Goal: Task Accomplishment & Management: Use online tool/utility

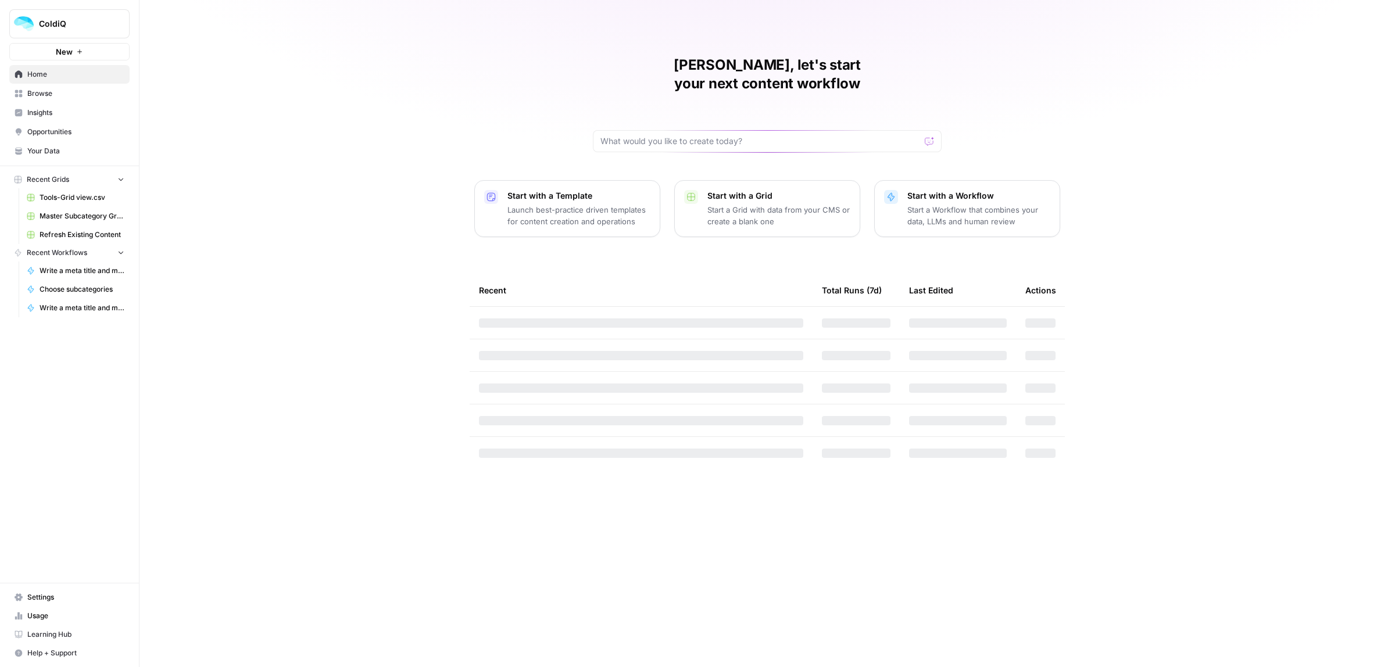
click at [725, 204] on p "Start a Grid with data from your CMS or create a blank one" at bounding box center [778, 215] width 143 height 23
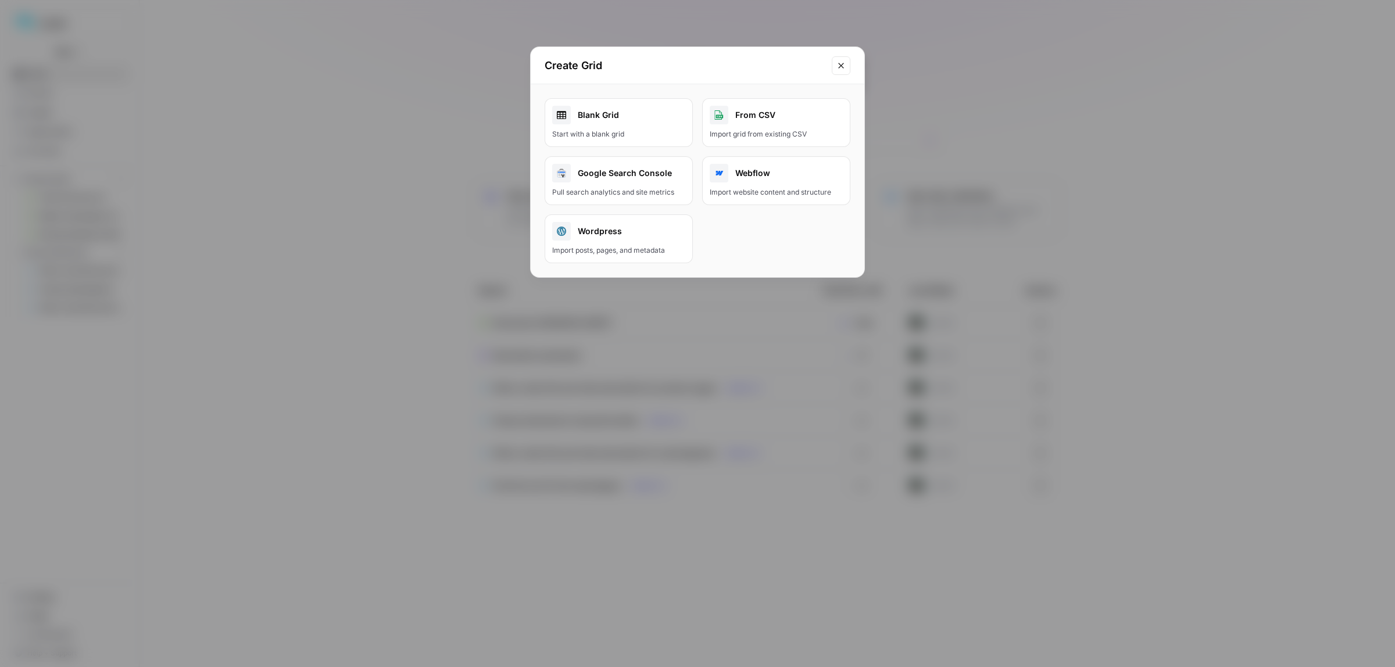
click at [837, 67] on icon "Close modal" at bounding box center [840, 65] width 9 height 9
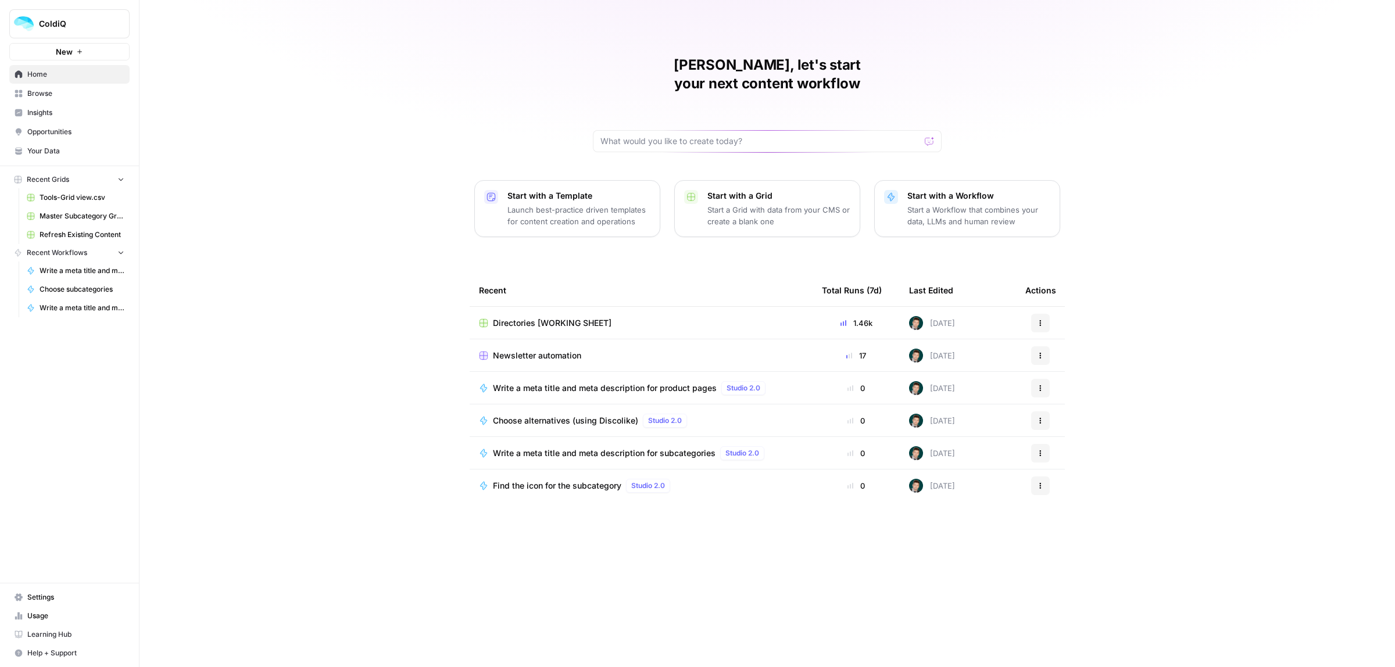
click at [535, 317] on span "Directories [WORKING SHEET]" at bounding box center [552, 323] width 119 height 12
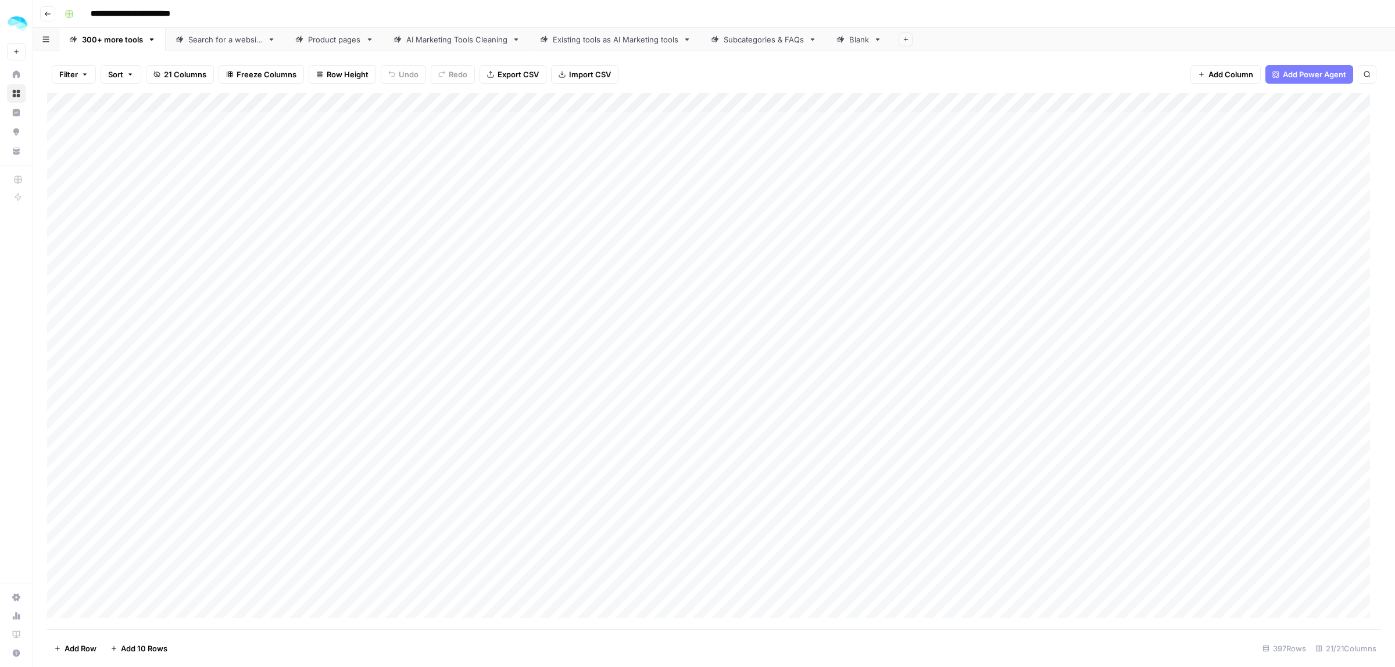
click at [762, 38] on div "Subcategories & FAQs" at bounding box center [763, 40] width 80 height 12
click at [126, 613] on div "Add Column" at bounding box center [714, 361] width 1334 height 535
paste textarea "**********"
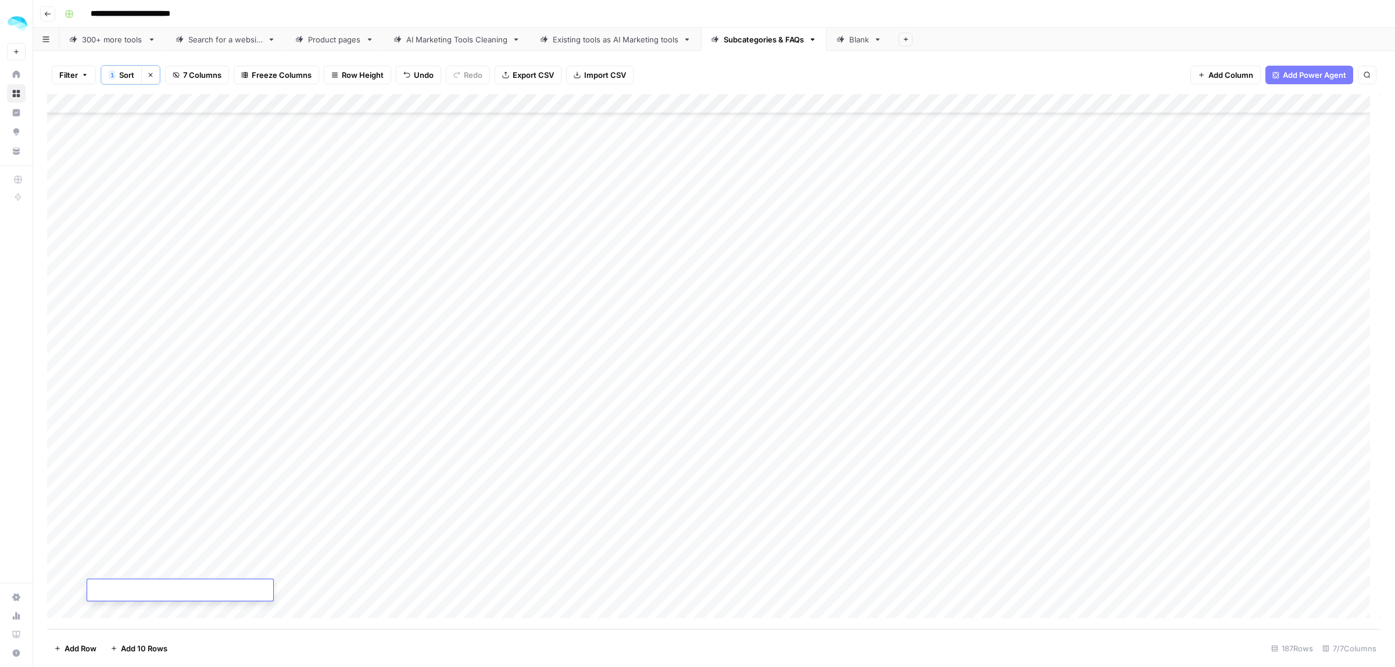
type textarea "**********"
click at [77, 589] on div "Add Column" at bounding box center [714, 361] width 1334 height 535
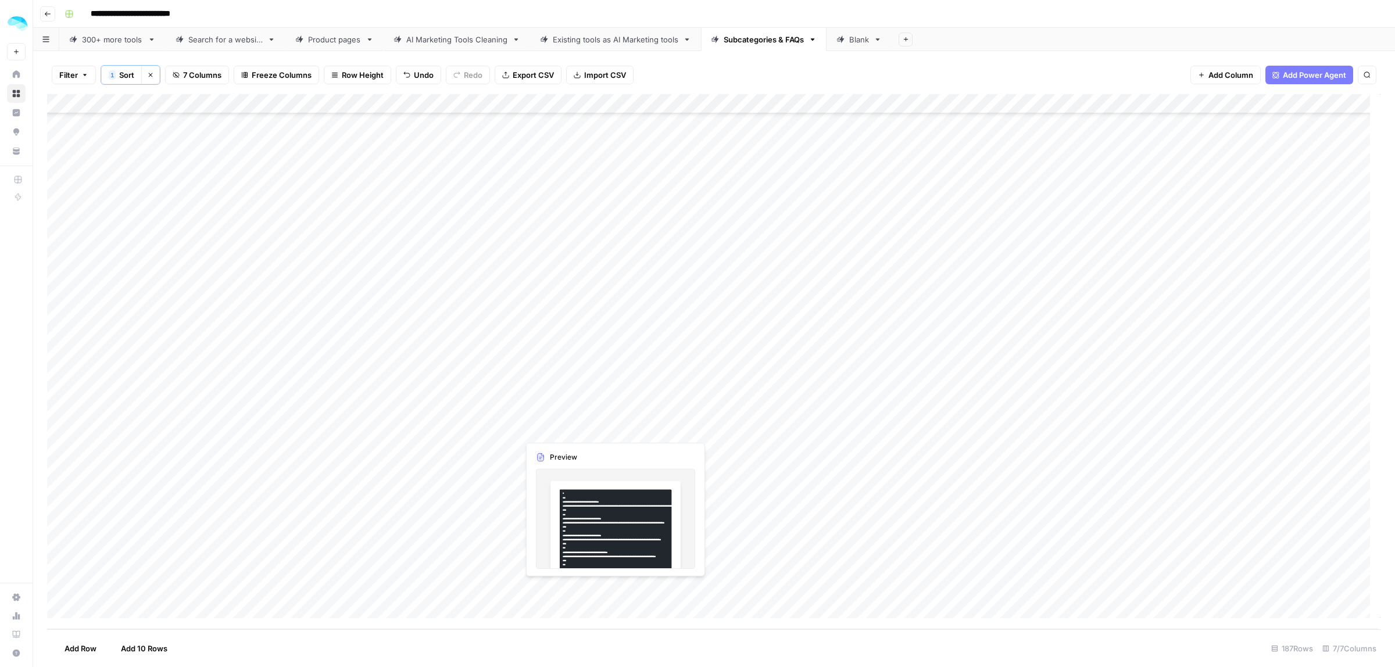
click at [558, 587] on div "Add Column" at bounding box center [714, 361] width 1334 height 535
click at [558, 587] on div at bounding box center [571, 589] width 106 height 22
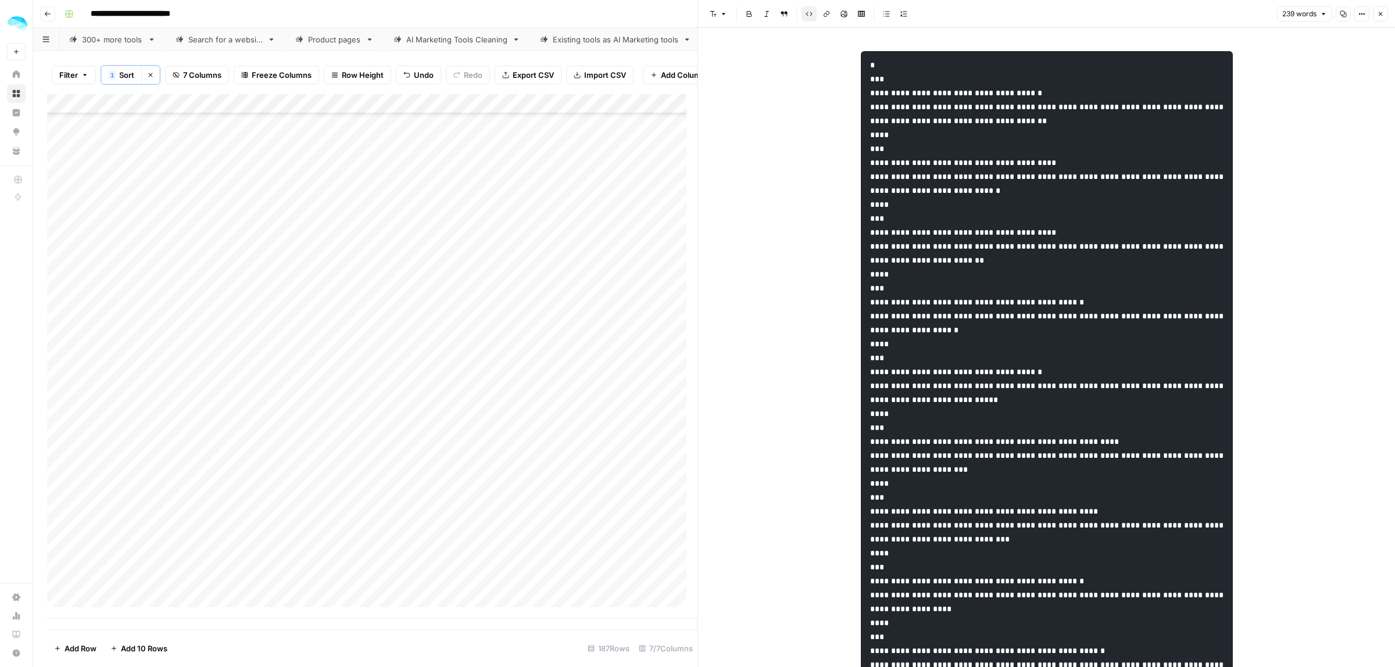
click at [550, 602] on div "Add Column" at bounding box center [372, 356] width 650 height 524
click at [1383, 7] on button "Close" at bounding box center [1380, 13] width 15 height 15
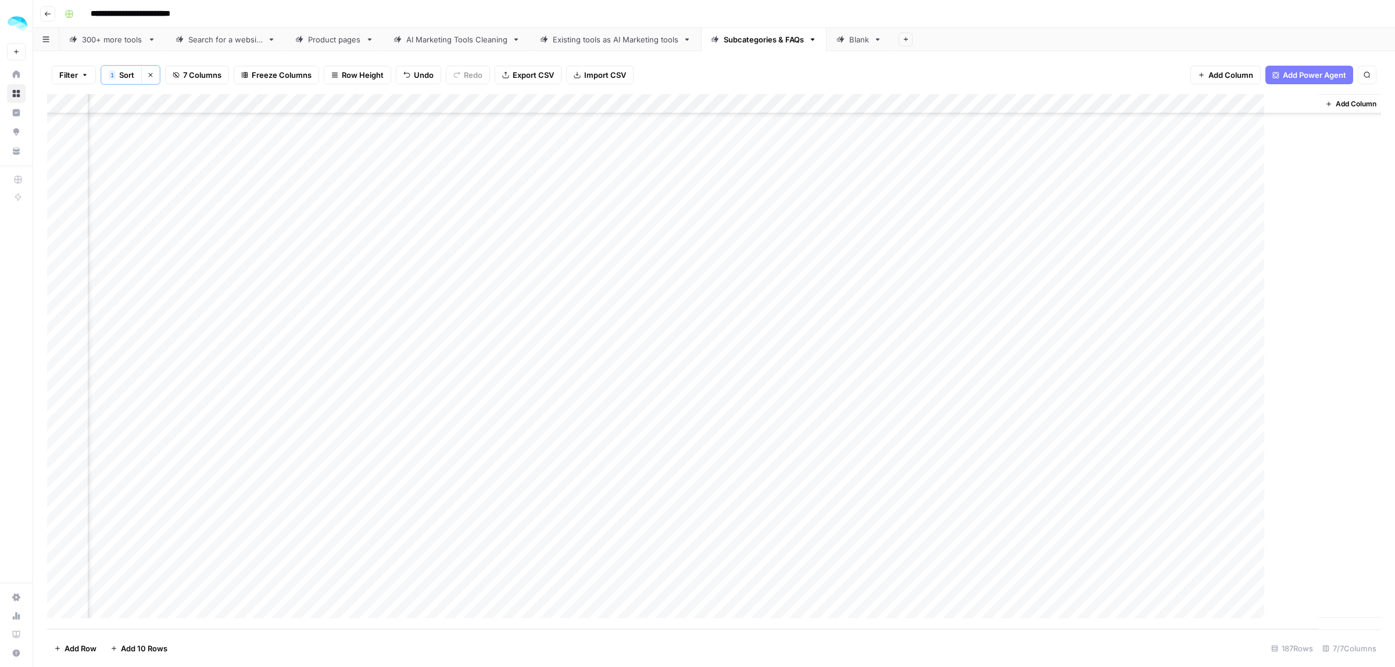
scroll to position [3209, 59]
drag, startPoint x: 803, startPoint y: 592, endPoint x: 1178, endPoint y: 594, distance: 375.4
click at [1178, 594] on div "Add Column" at bounding box center [714, 361] width 1334 height 535
click at [847, 586] on div "Add Column" at bounding box center [714, 361] width 1334 height 535
click at [847, 586] on textarea "**********" at bounding box center [904, 590] width 295 height 16
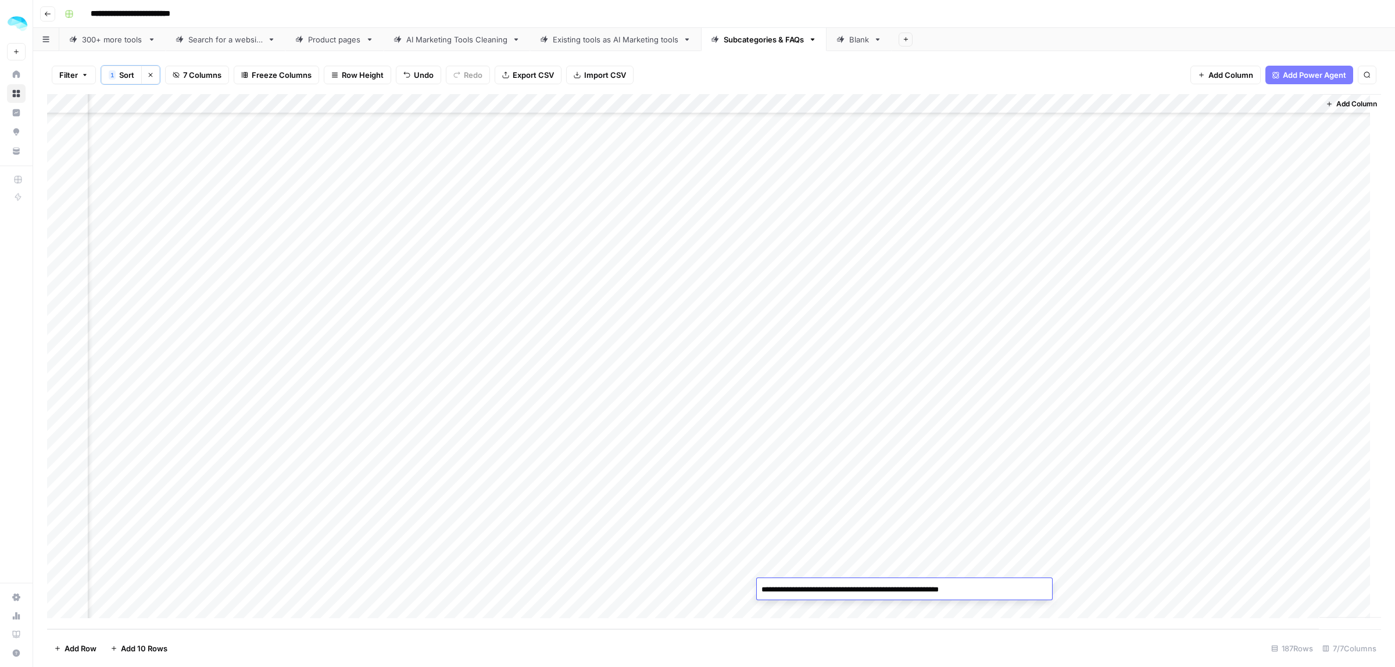
click at [850, 590] on textarea "**********" at bounding box center [904, 590] width 295 height 16
type textarea "**********"
click at [1138, 590] on div "Add Column" at bounding box center [714, 361] width 1334 height 535
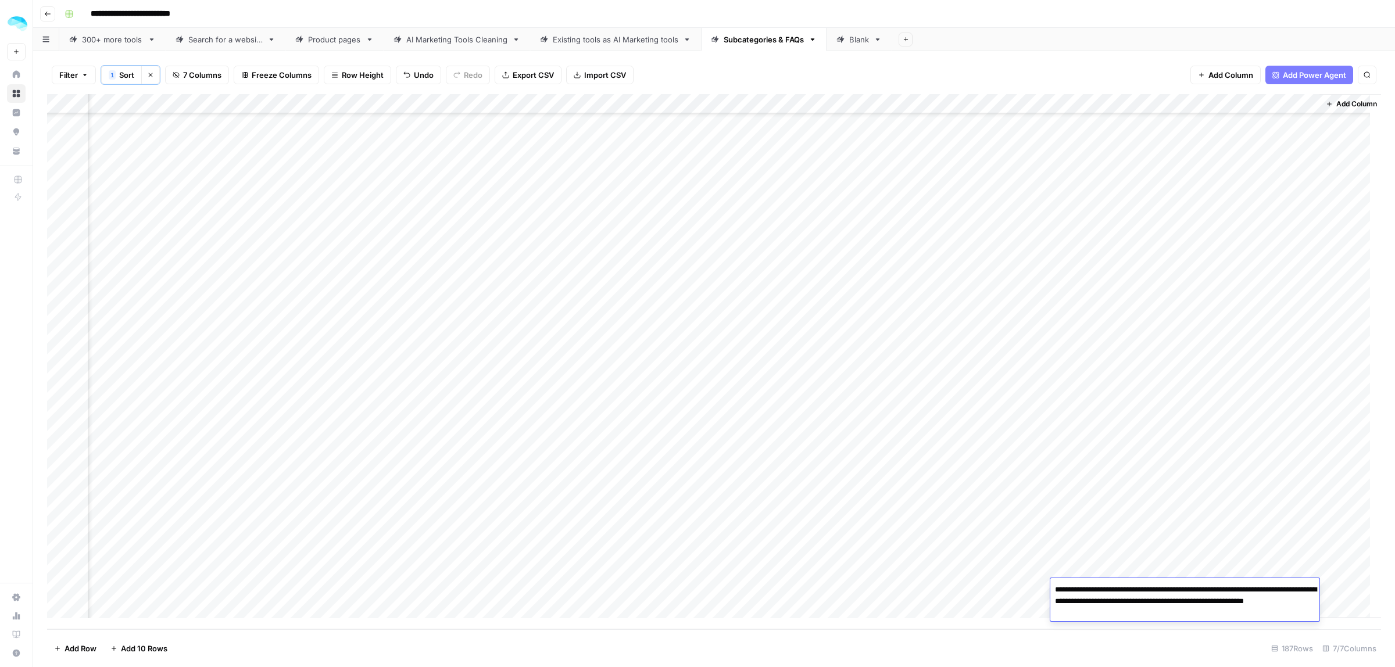
click at [1169, 589] on textarea "**********" at bounding box center [1184, 602] width 269 height 40
click at [748, 592] on div "Add Column" at bounding box center [714, 361] width 1334 height 535
click at [1119, 590] on div "Add Column" at bounding box center [714, 361] width 1334 height 535
click at [1120, 590] on div "Add Column" at bounding box center [714, 361] width 1334 height 535
drag, startPoint x: 877, startPoint y: 590, endPoint x: 1134, endPoint y: 585, distance: 256.9
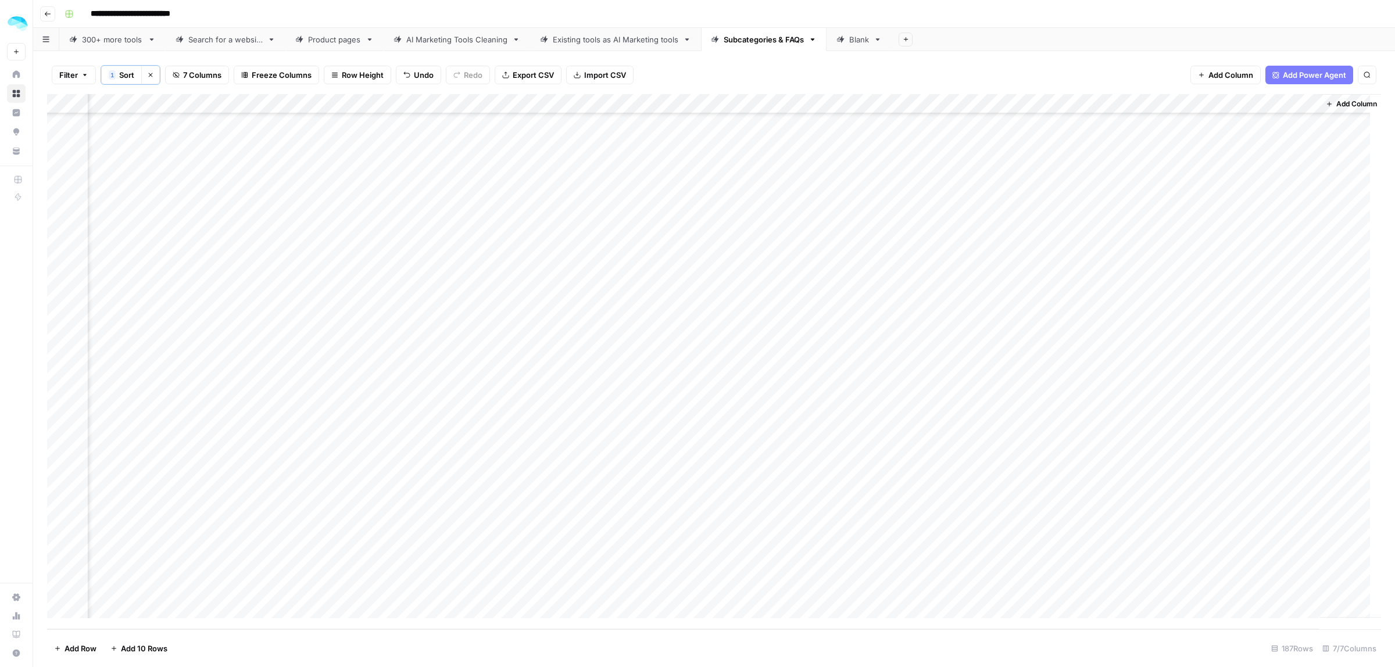
click at [1134, 585] on div "Add Column" at bounding box center [714, 361] width 1334 height 535
click at [1347, 97] on button "Add Column" at bounding box center [1351, 103] width 60 height 15
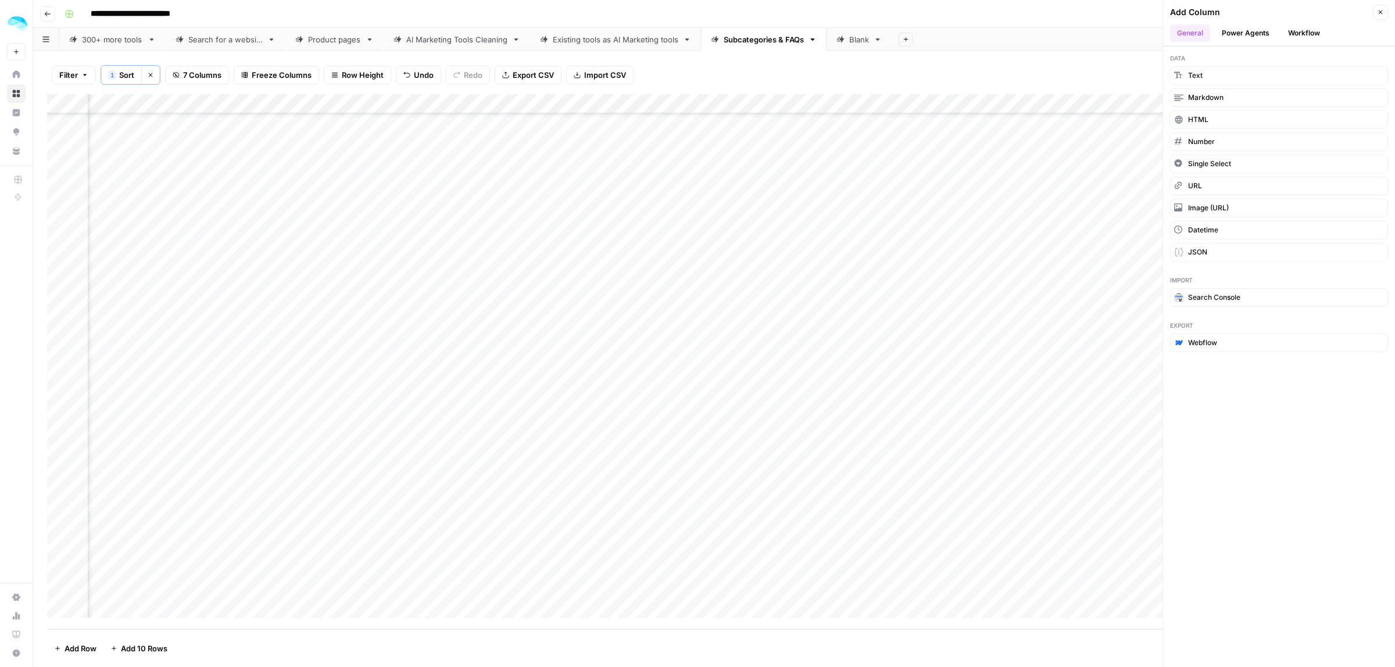
click at [1300, 34] on button "Workflow" at bounding box center [1304, 32] width 46 height 17
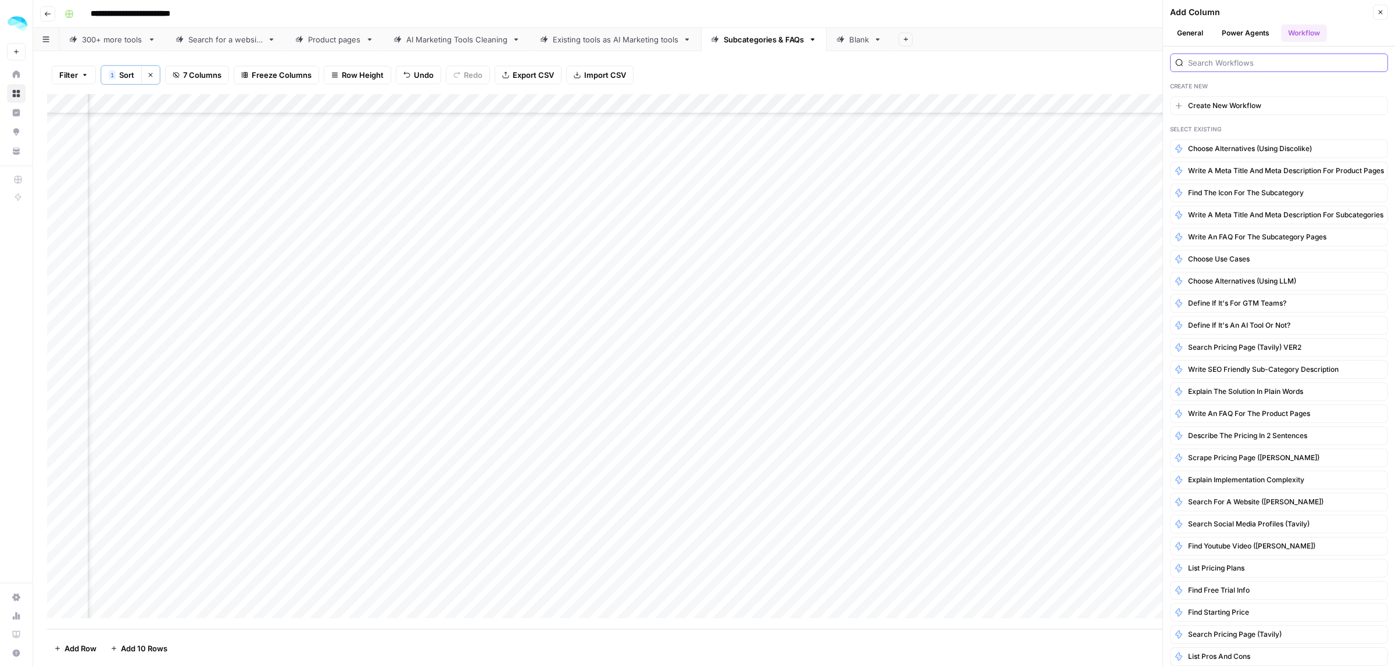
click at [1283, 61] on input "search" at bounding box center [1285, 63] width 195 height 12
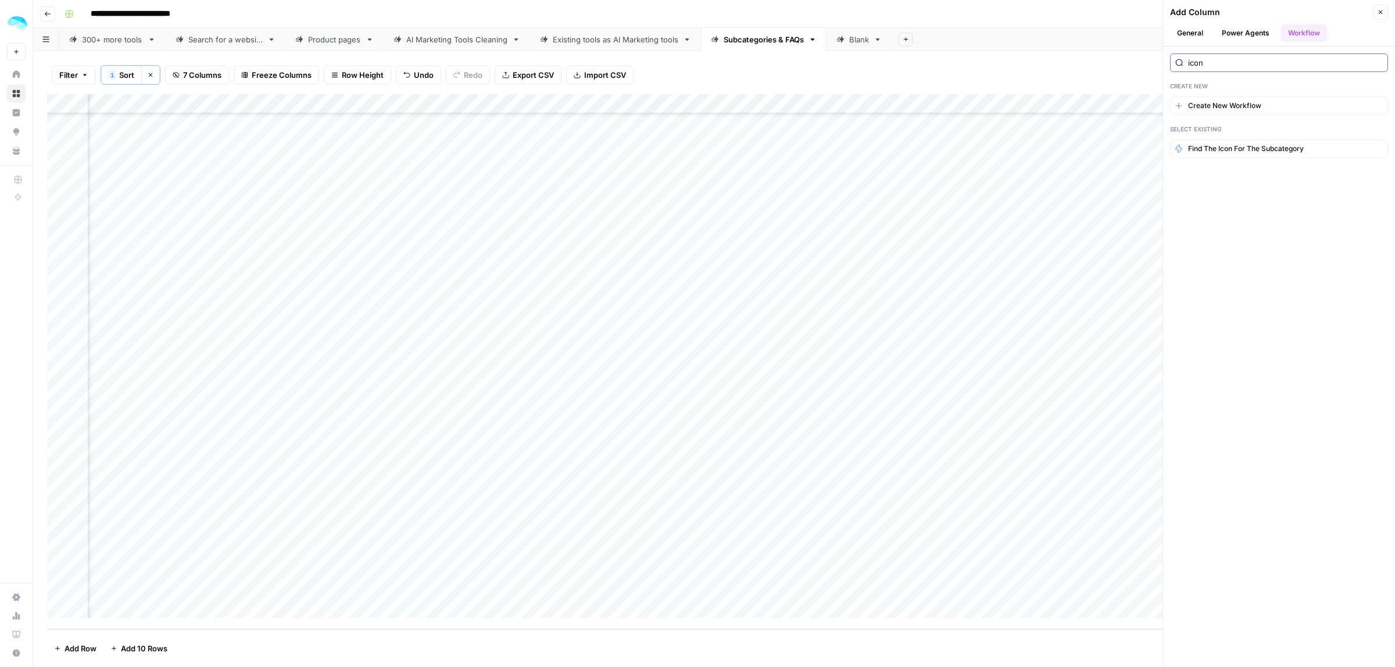
type input "icon"
click at [1280, 157] on button "Find the icon for the subcategory" at bounding box center [1279, 148] width 218 height 19
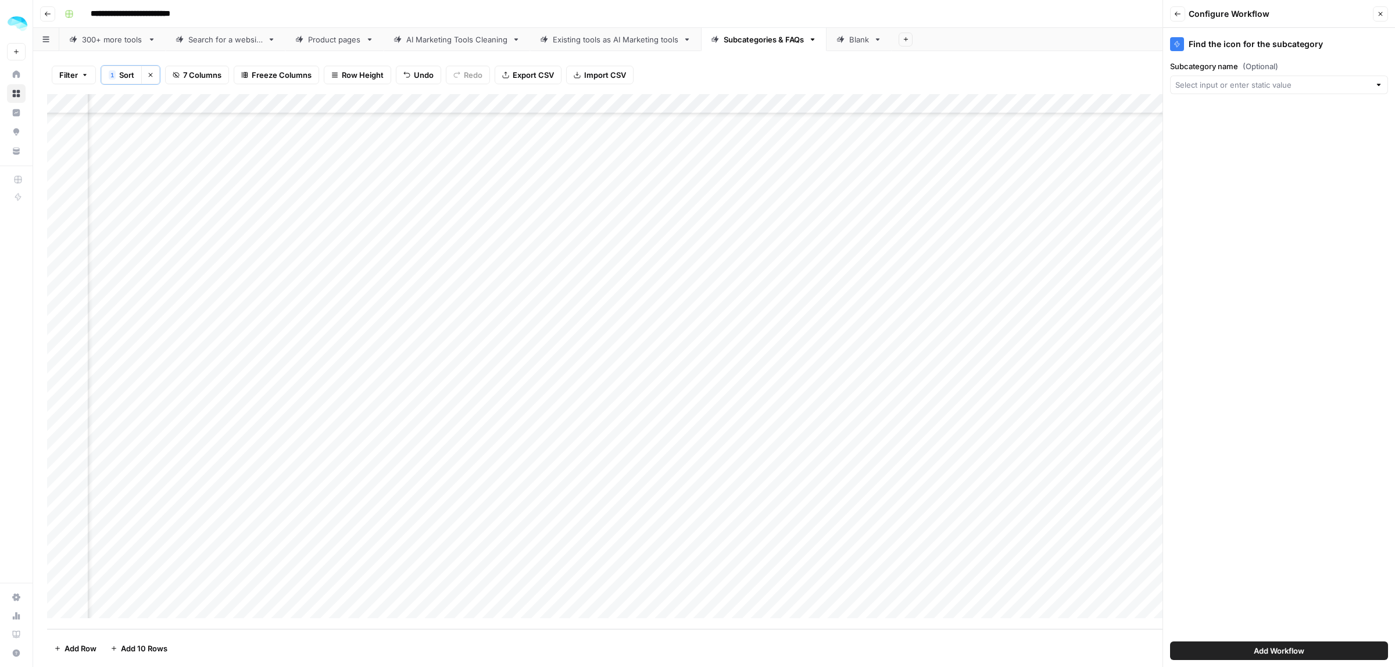
click at [1232, 91] on div at bounding box center [1279, 85] width 218 height 19
click at [1222, 150] on span "Title" at bounding box center [1277, 149] width 194 height 12
type input "Title"
click at [1288, 651] on span "Add Workflow" at bounding box center [1278, 651] width 51 height 12
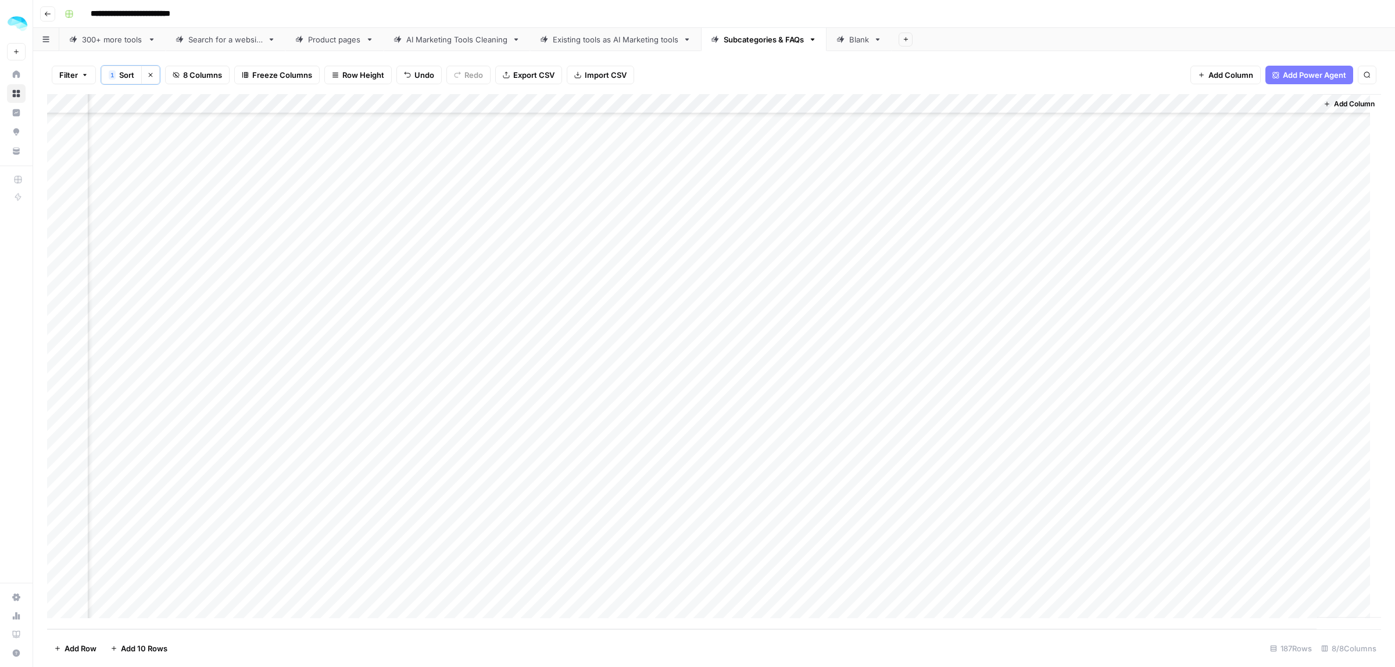
scroll to position [3209, 248]
click at [1215, 587] on div "Add Column" at bounding box center [714, 361] width 1334 height 535
click at [1334, 109] on span "Add Column" at bounding box center [1354, 104] width 41 height 10
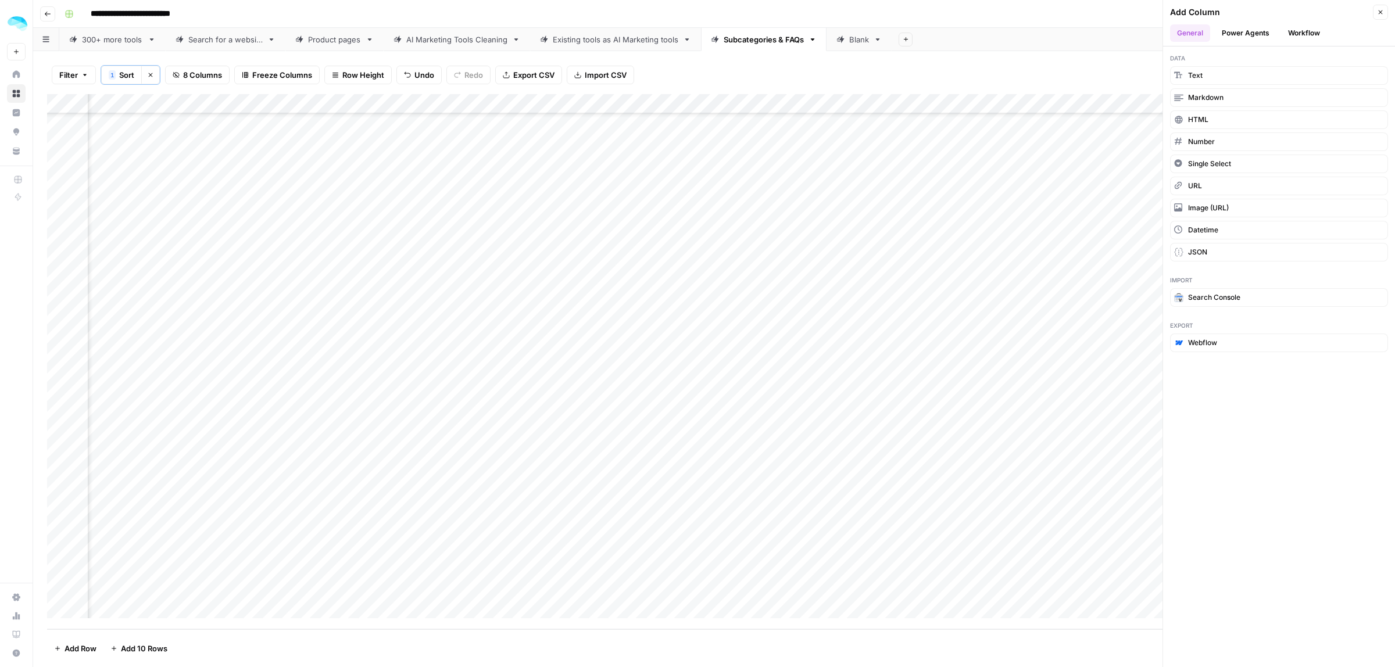
click at [1292, 41] on button "Workflow" at bounding box center [1304, 32] width 46 height 17
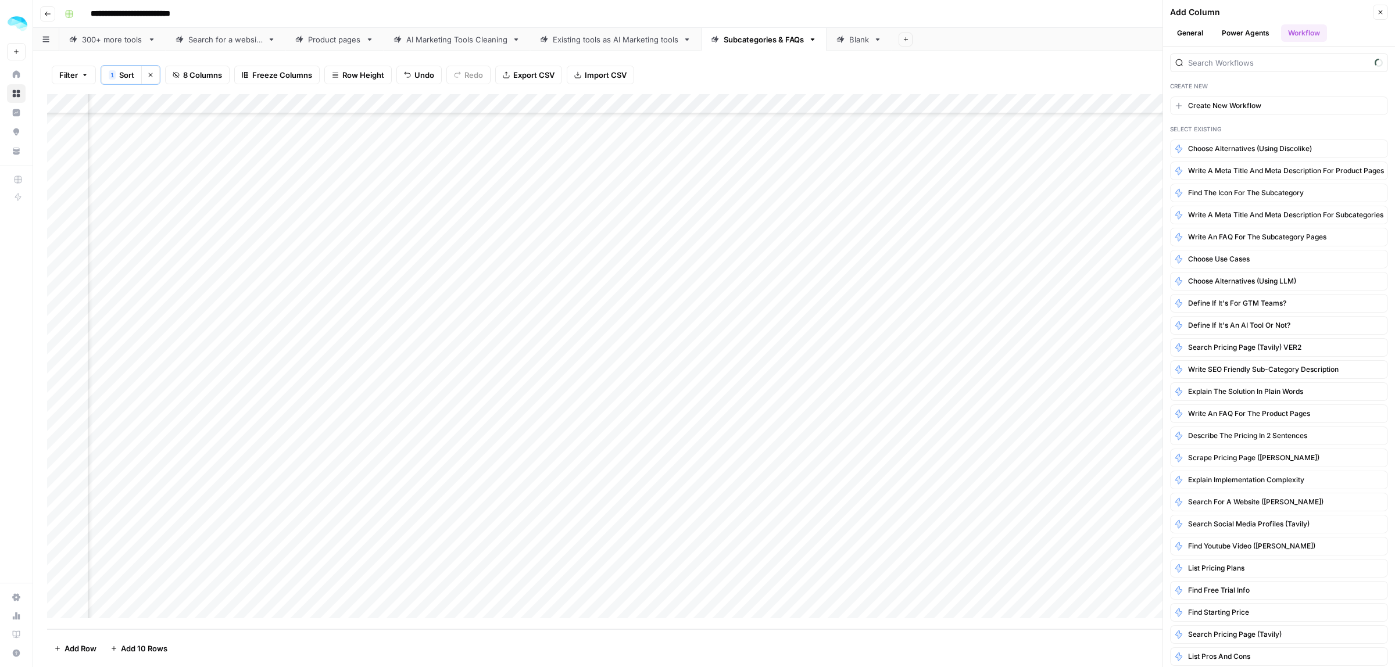
click at [1291, 35] on button "Workflow" at bounding box center [1304, 32] width 46 height 17
click at [1246, 71] on div at bounding box center [1279, 62] width 218 height 19
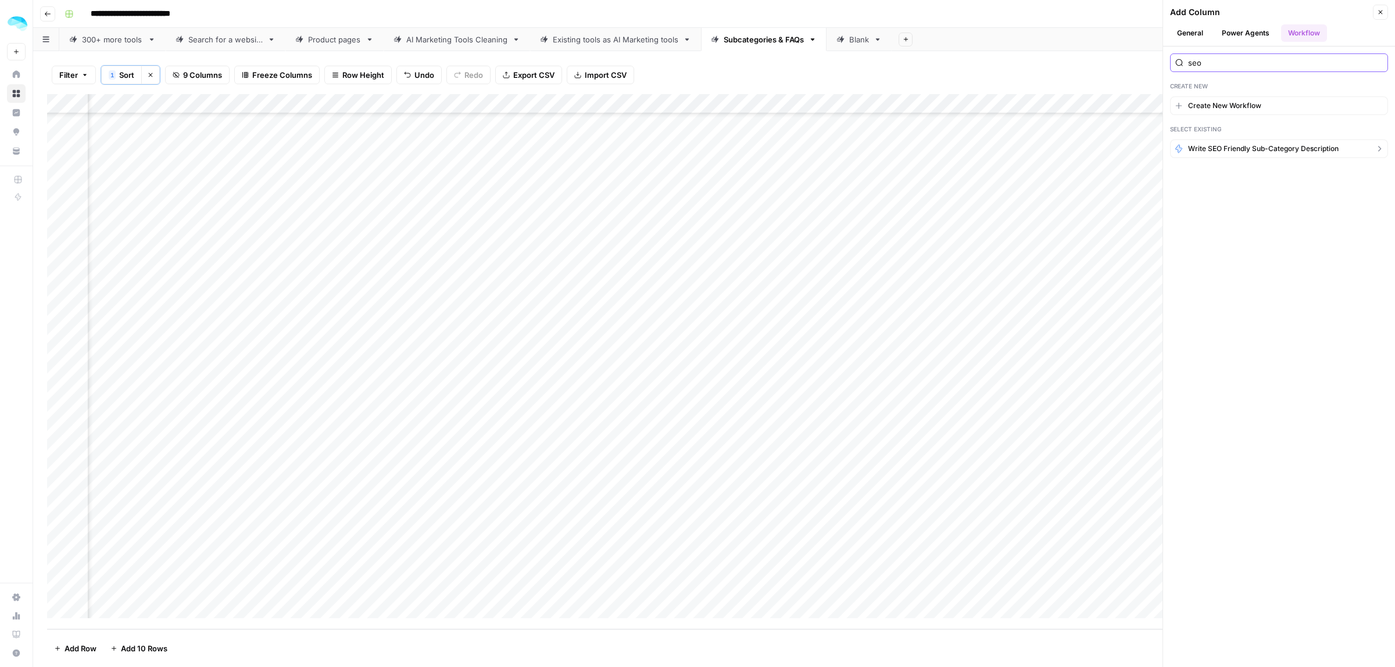
type input "seo"
click at [1279, 153] on span "Write SEO Friendly Sub-Category Description" at bounding box center [1263, 149] width 151 height 10
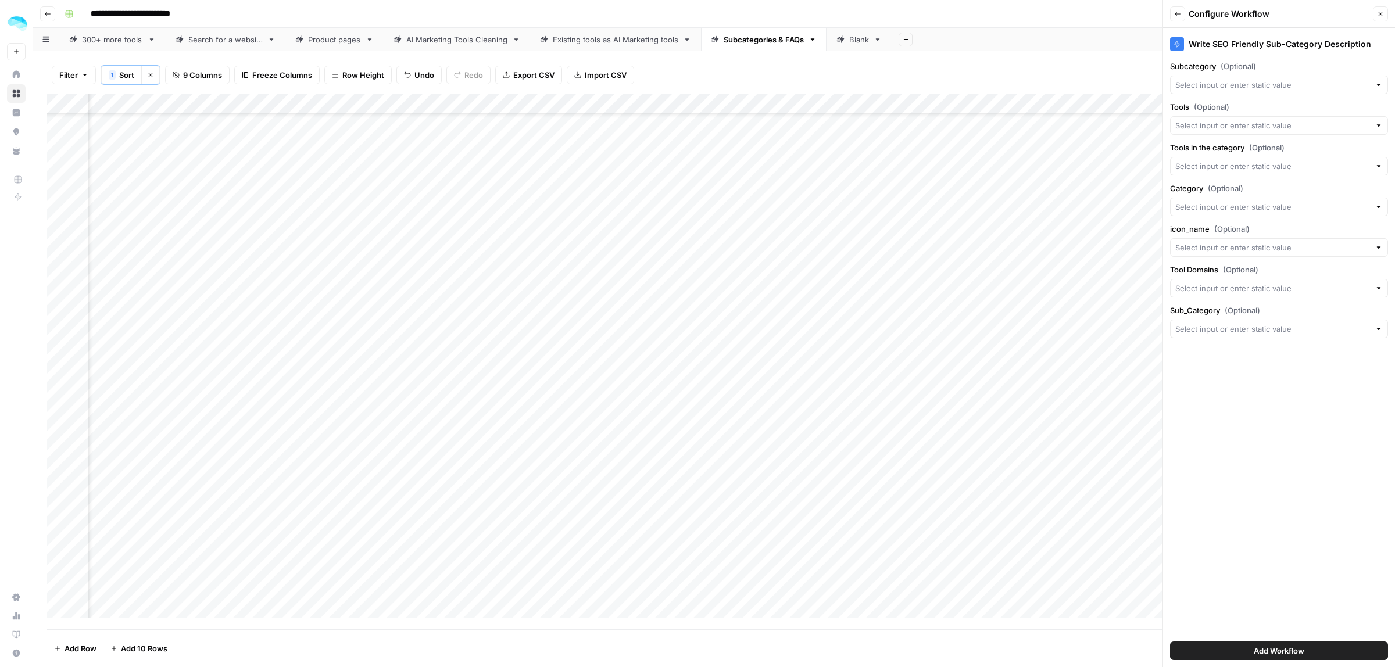
click at [1379, 13] on icon "button" at bounding box center [1380, 13] width 7 height 7
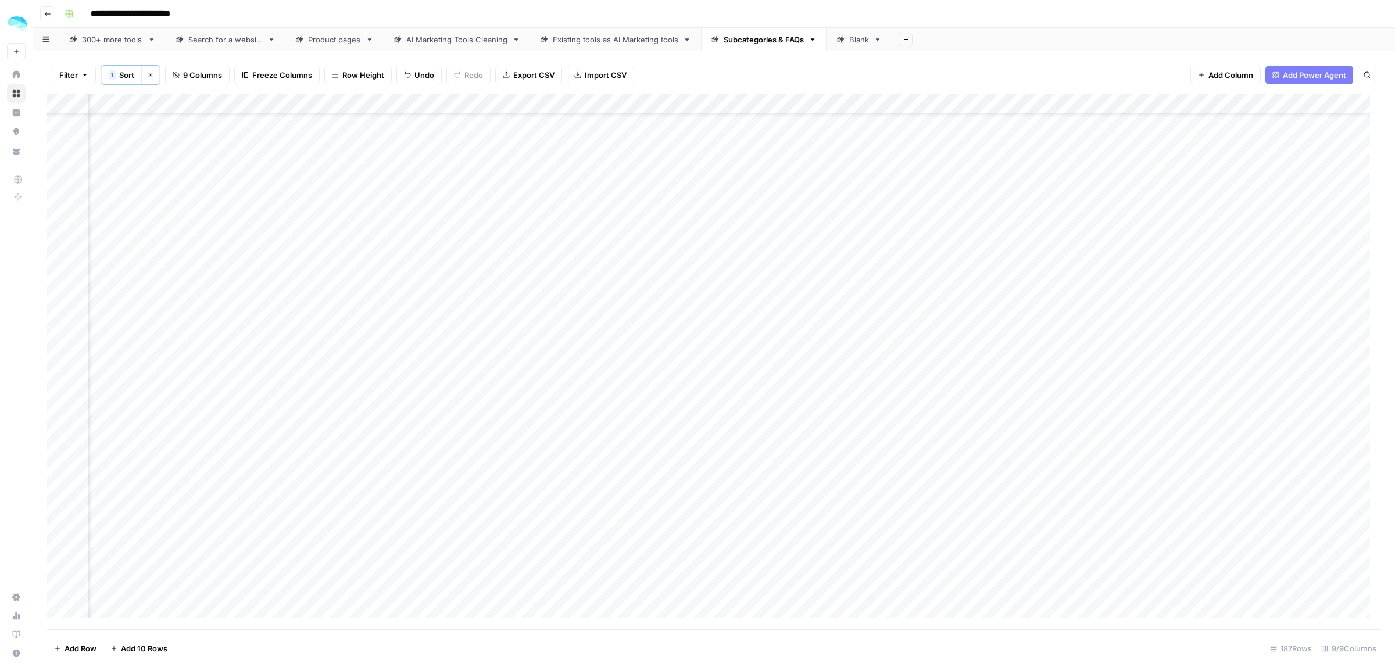
scroll to position [3209, 352]
click at [1244, 578] on div "Add Column" at bounding box center [714, 361] width 1334 height 535
click at [1242, 586] on div "Add Column" at bounding box center [714, 361] width 1334 height 535
click at [1335, 103] on span "Add Column" at bounding box center [1354, 104] width 41 height 10
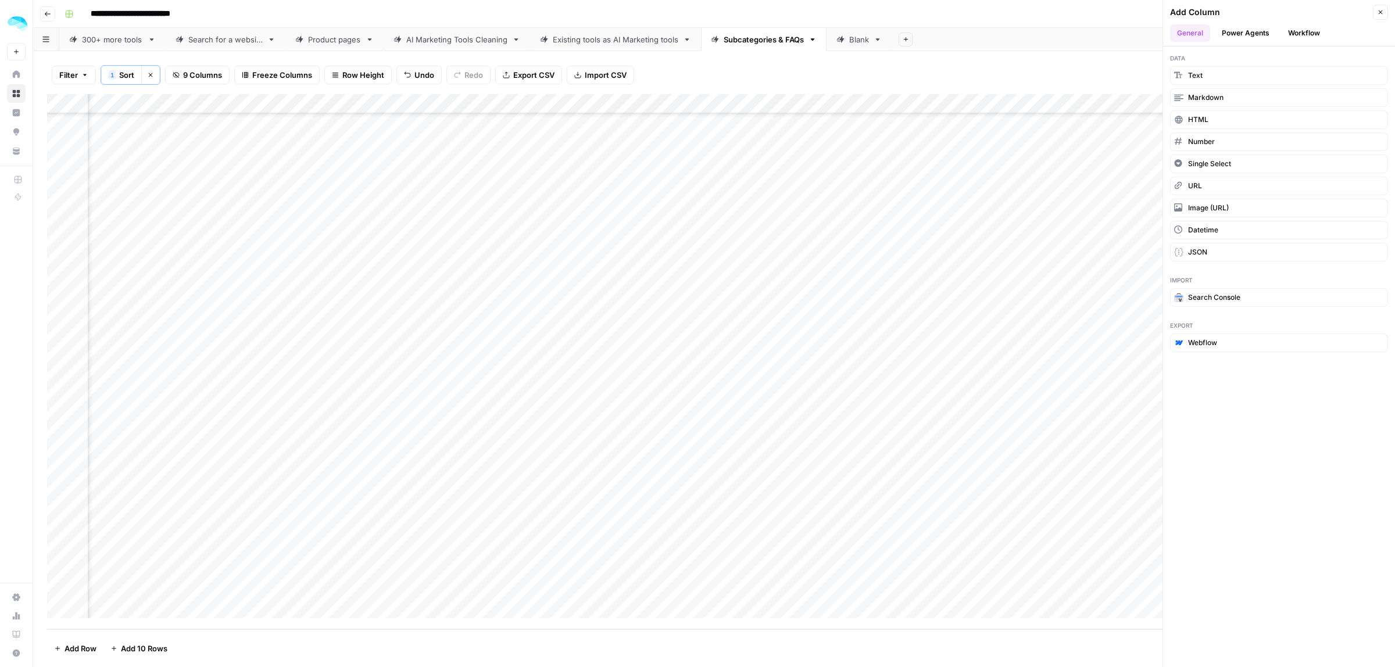
click at [1291, 24] on button "Workflow" at bounding box center [1304, 32] width 46 height 17
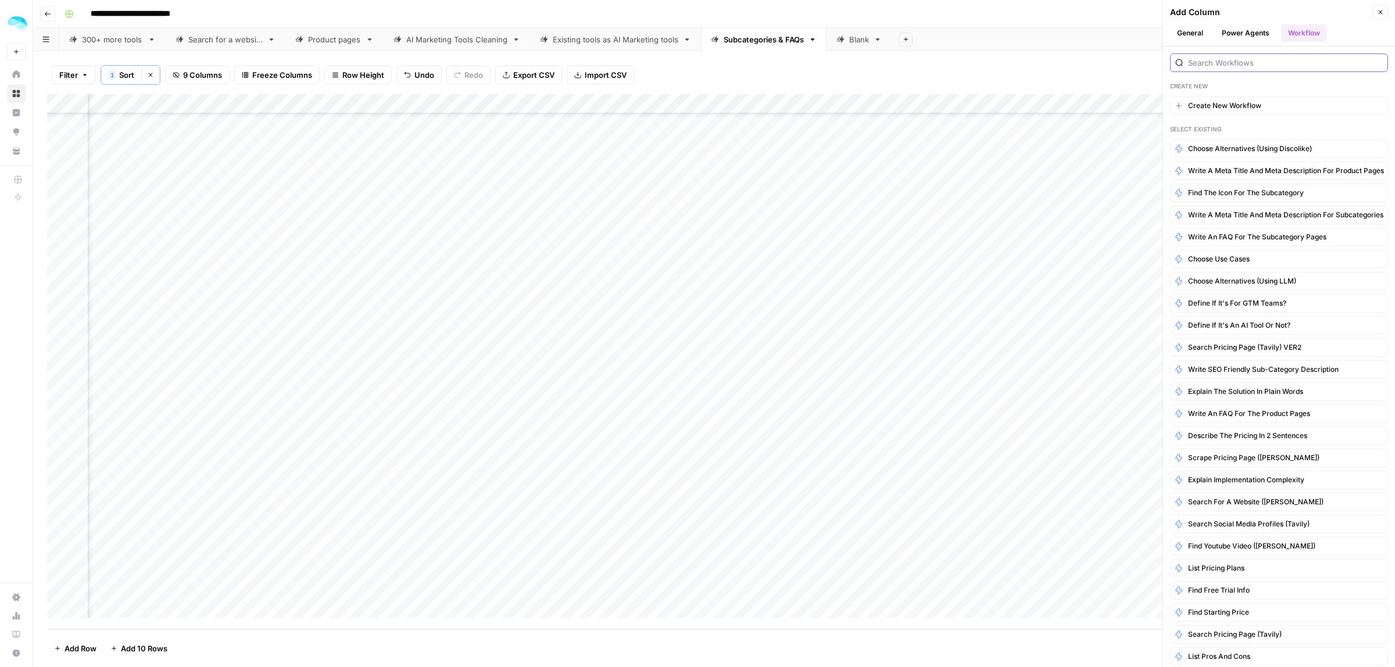
click at [1264, 63] on input "search" at bounding box center [1285, 63] width 195 height 12
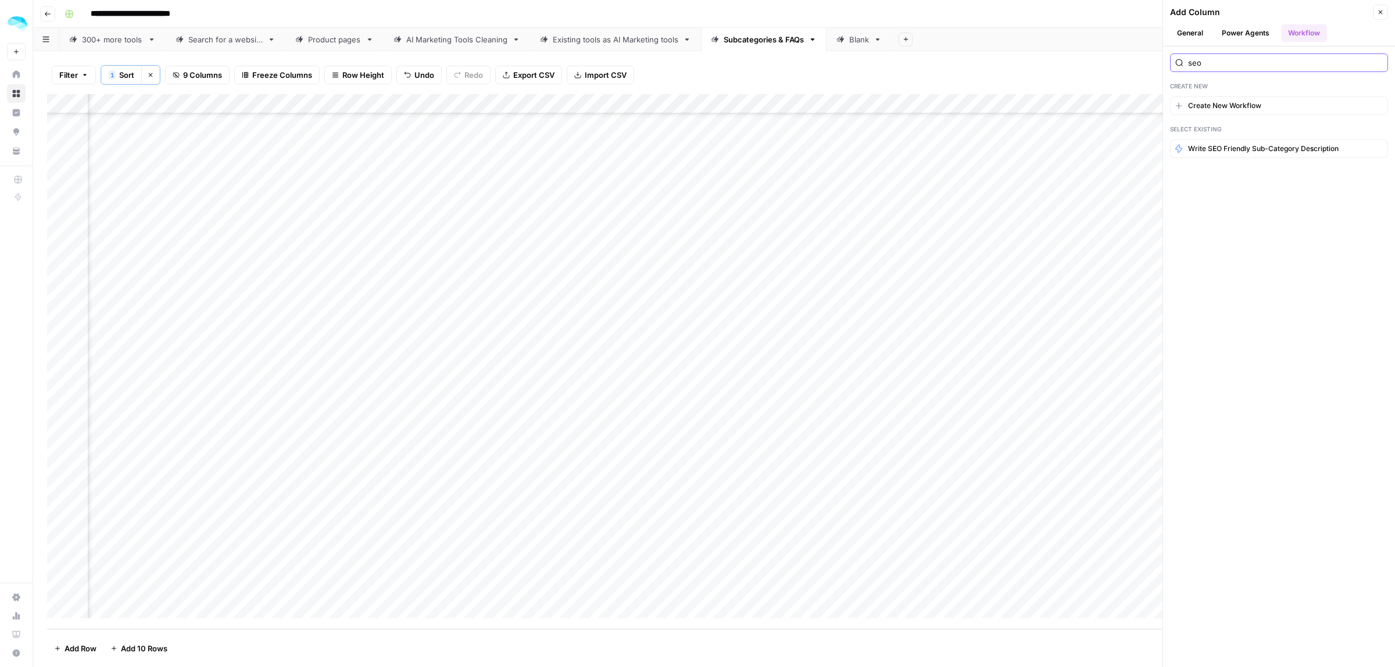
type input "seo"
click at [1262, 147] on span "Write SEO Friendly Sub-Category Description" at bounding box center [1263, 149] width 151 height 10
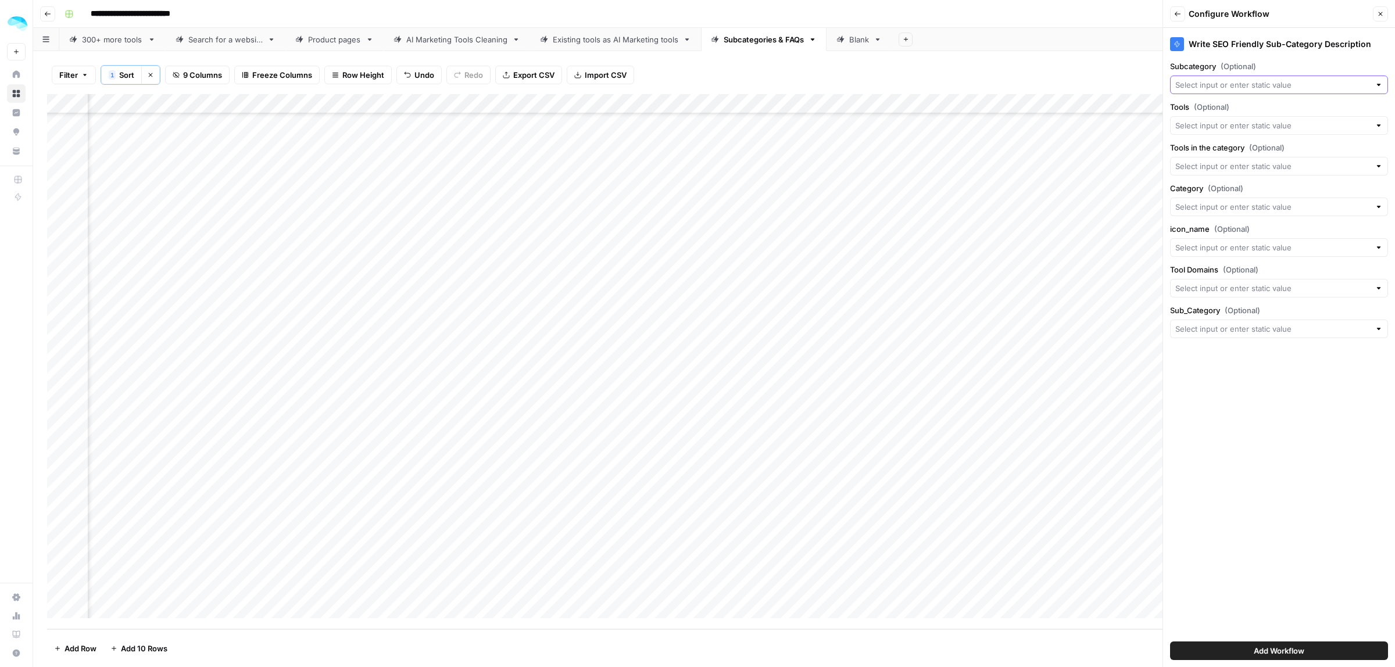
click at [1212, 89] on input "Subcategory (Optional)" at bounding box center [1272, 85] width 195 height 12
click at [1197, 152] on span "Title" at bounding box center [1277, 149] width 194 height 12
type input "Title"
click at [1288, 648] on span "Add Workflow" at bounding box center [1278, 651] width 51 height 12
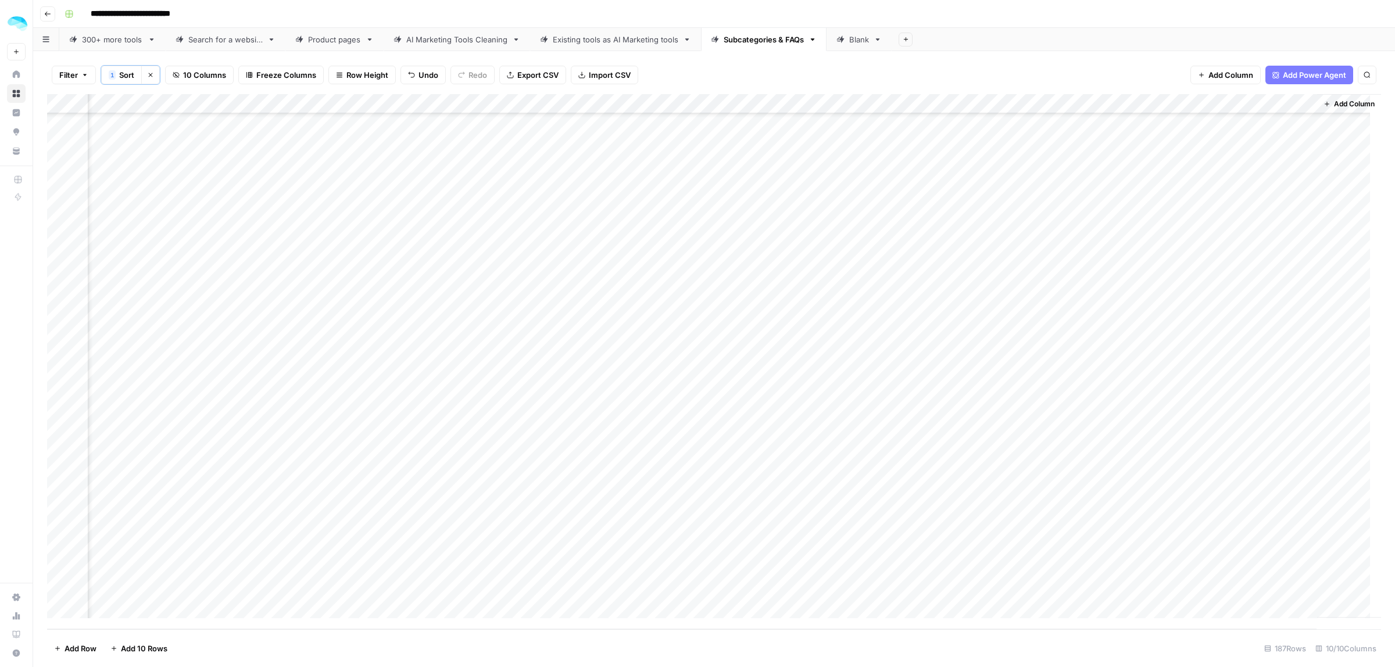
scroll to position [3209, 571]
click at [1184, 587] on div "Add Column" at bounding box center [714, 361] width 1334 height 535
click at [1282, 588] on div "Add Column" at bounding box center [714, 361] width 1334 height 535
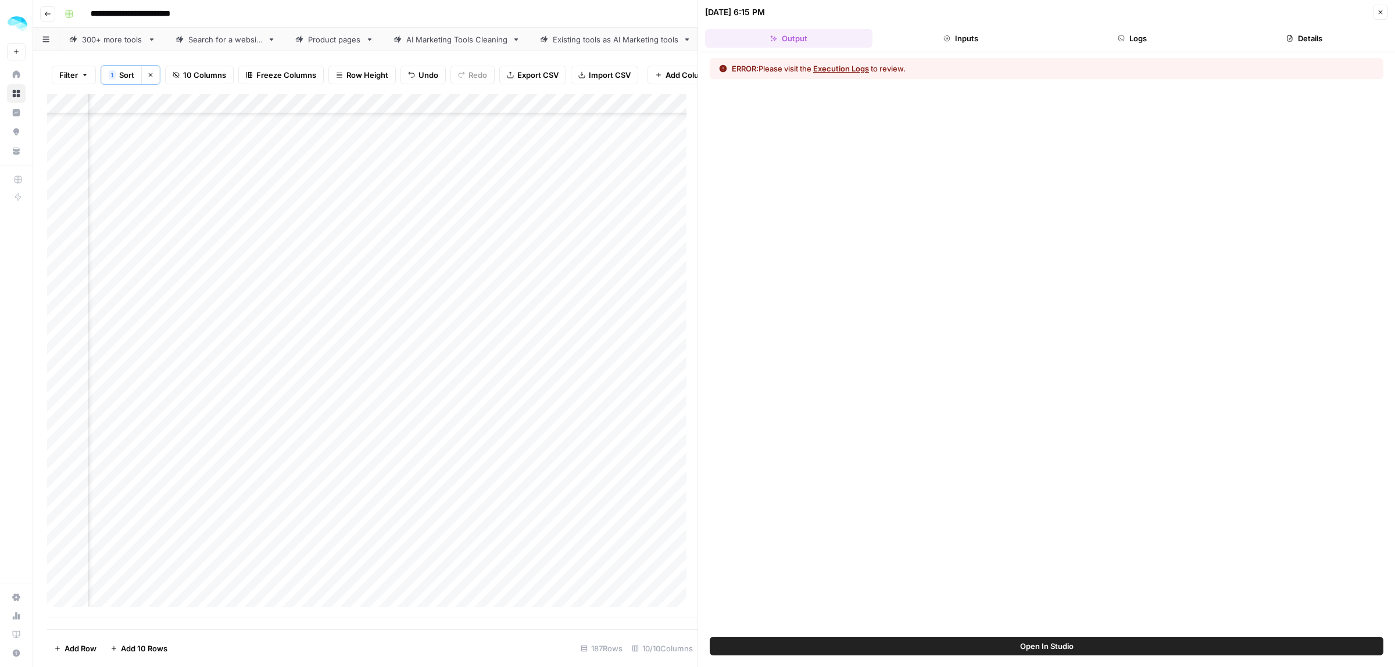
click at [995, 41] on button "Inputs" at bounding box center [960, 38] width 167 height 19
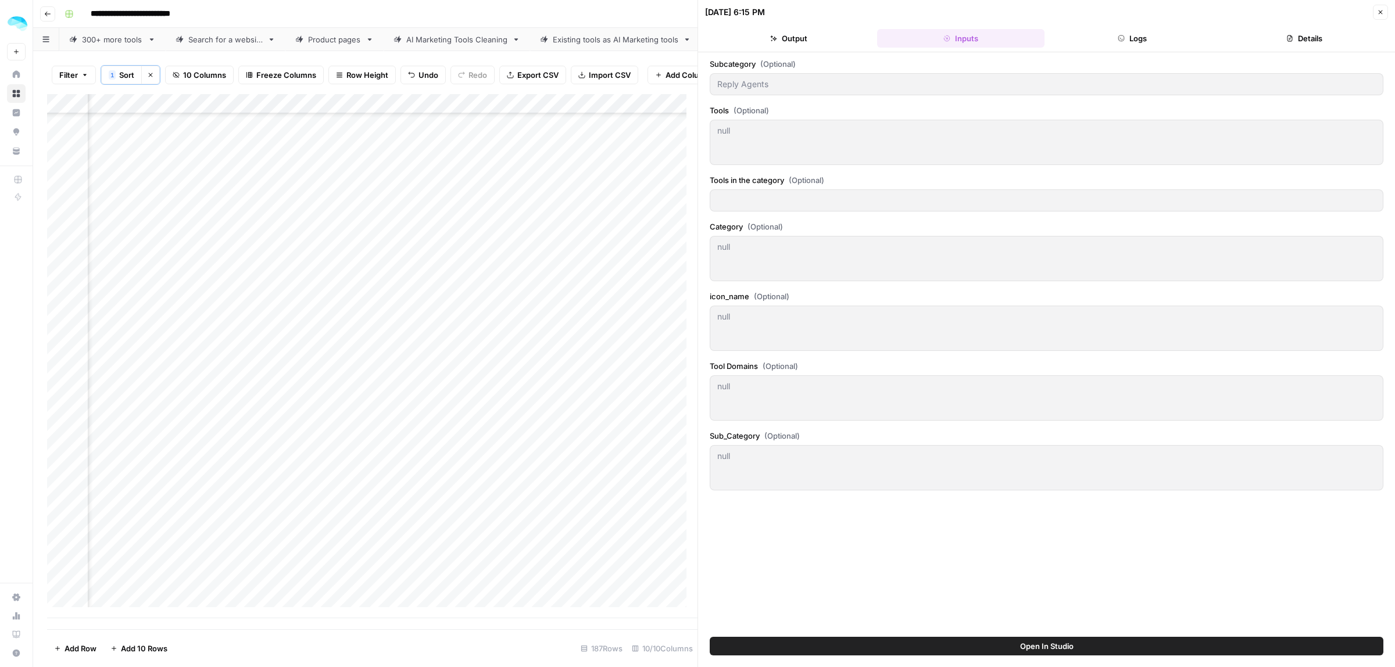
click at [1155, 38] on button "Logs" at bounding box center [1132, 38] width 167 height 19
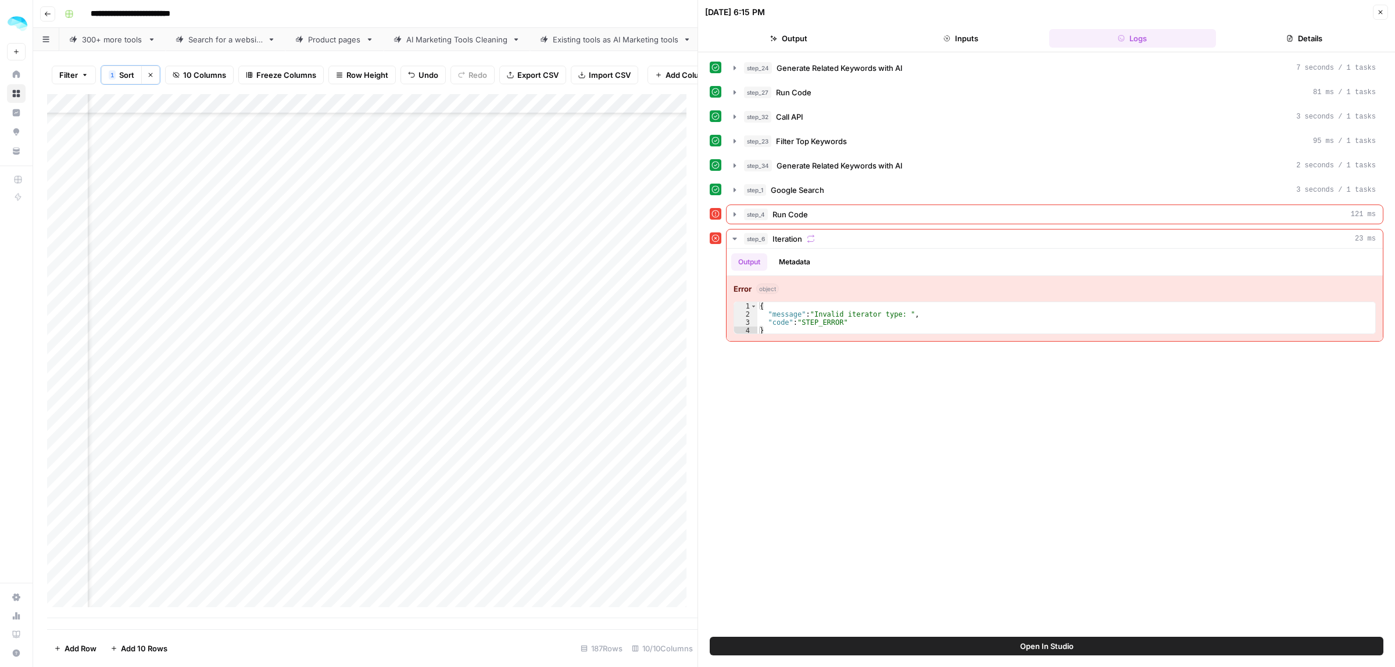
click at [1377, 18] on button "Close" at bounding box center [1380, 12] width 15 height 15
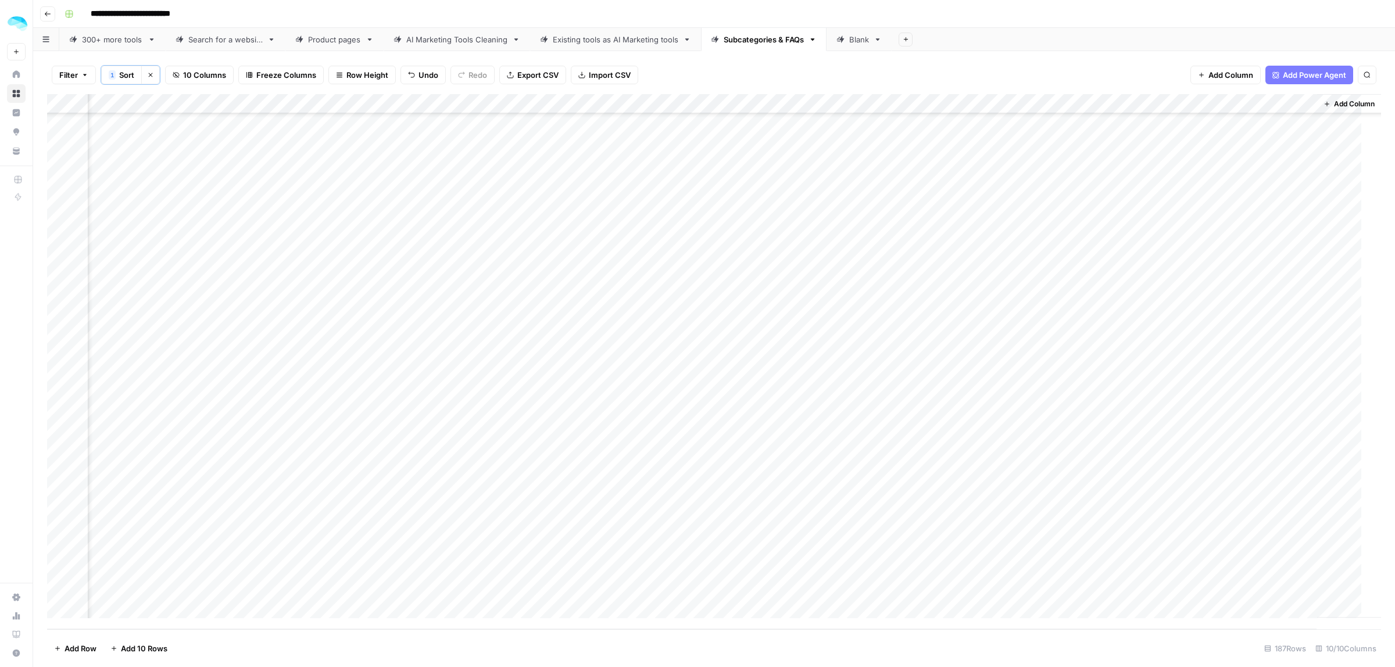
scroll to position [3209, 557]
click at [1297, 105] on div "Add Column" at bounding box center [714, 361] width 1334 height 535
click at [1138, 308] on span "Remove Column" at bounding box center [1174, 310] width 102 height 12
click at [654, 131] on span "Delete" at bounding box center [655, 131] width 25 height 12
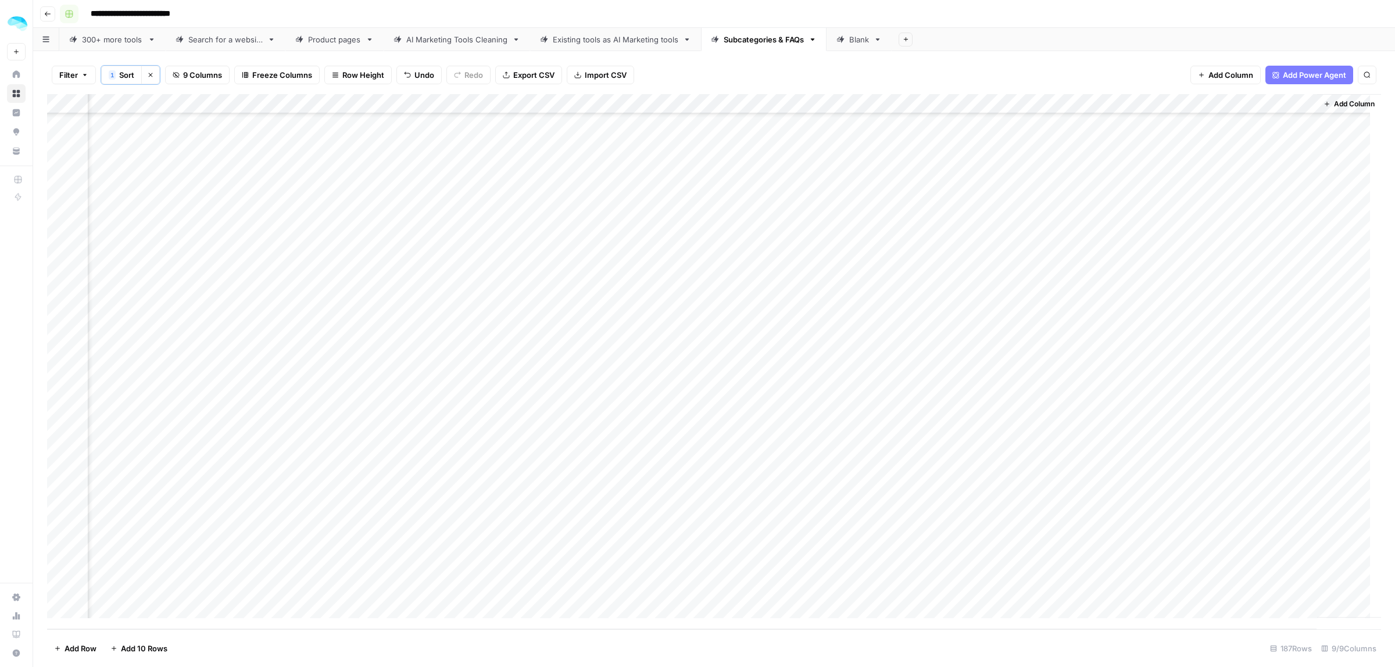
click at [70, 13] on rect "button" at bounding box center [69, 13] width 7 height 7
click at [48, 12] on icon "button" at bounding box center [47, 13] width 7 height 7
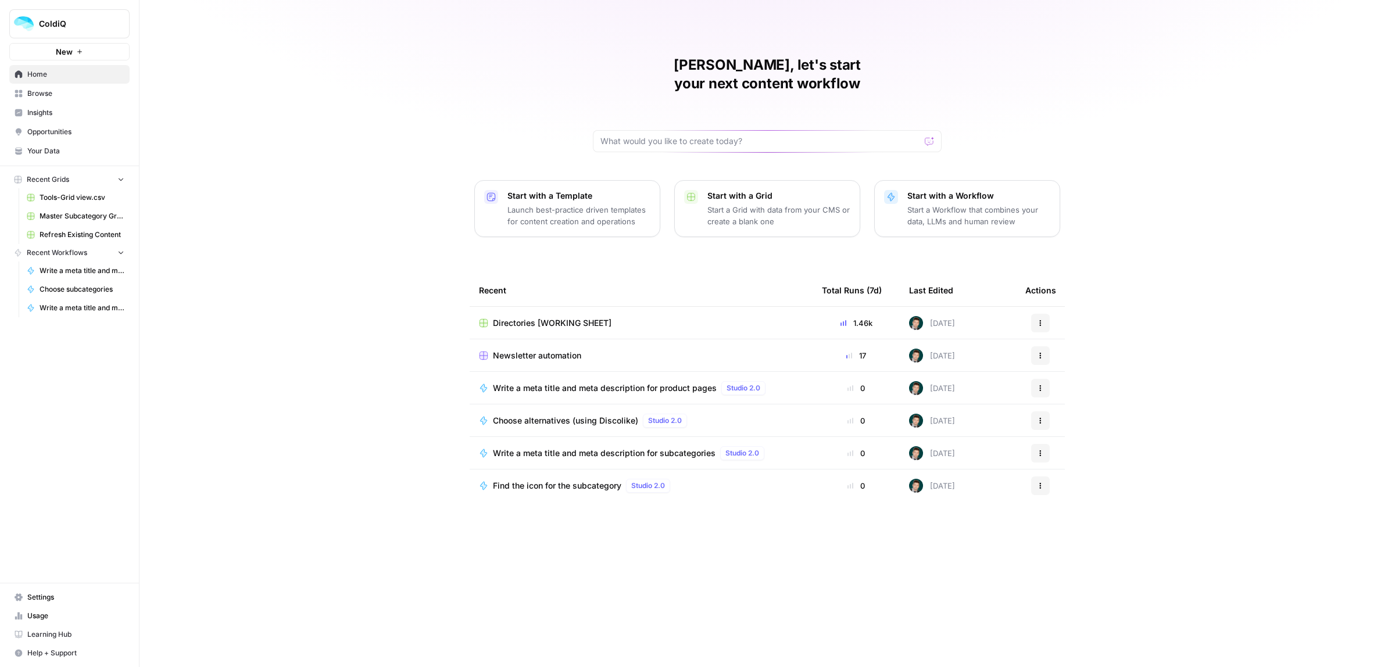
click at [62, 216] on span "Master Subcategory Grid View (1).csv" at bounding box center [82, 216] width 85 height 10
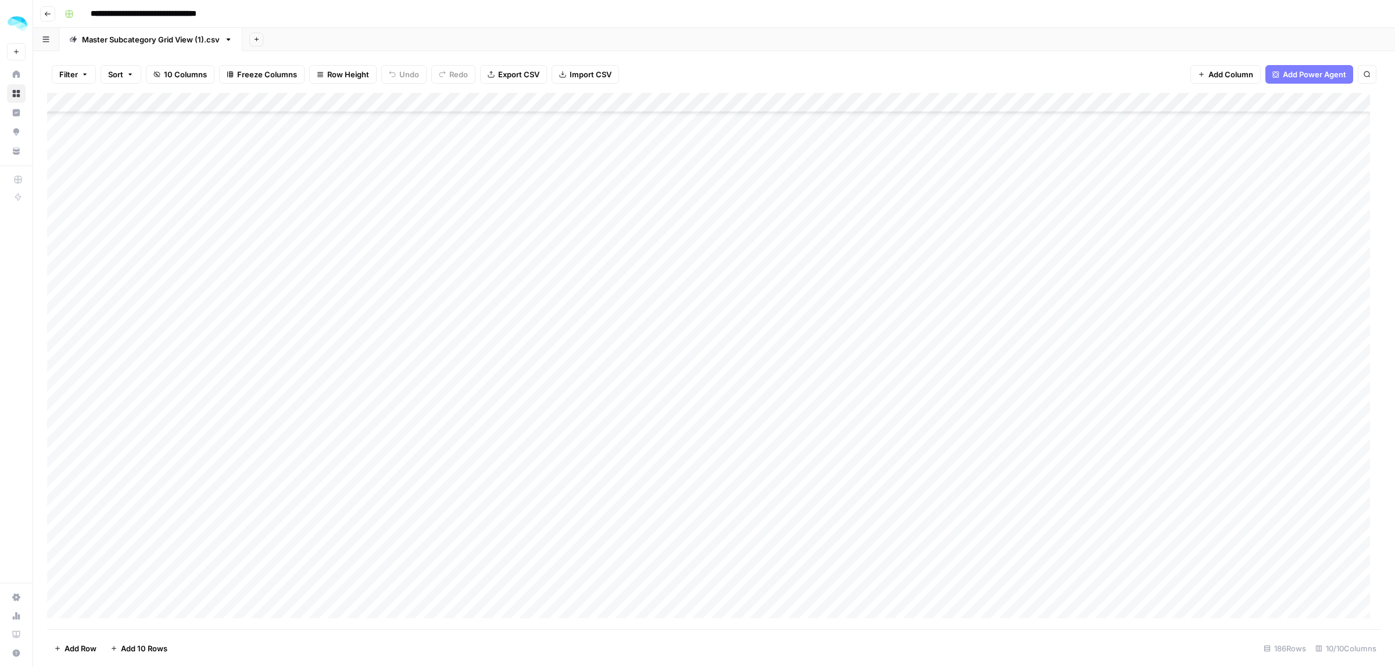
scroll to position [3187, 0]
click at [105, 608] on div "Add Column" at bounding box center [714, 361] width 1334 height 536
paste textarea "**********"
type textarea "**********"
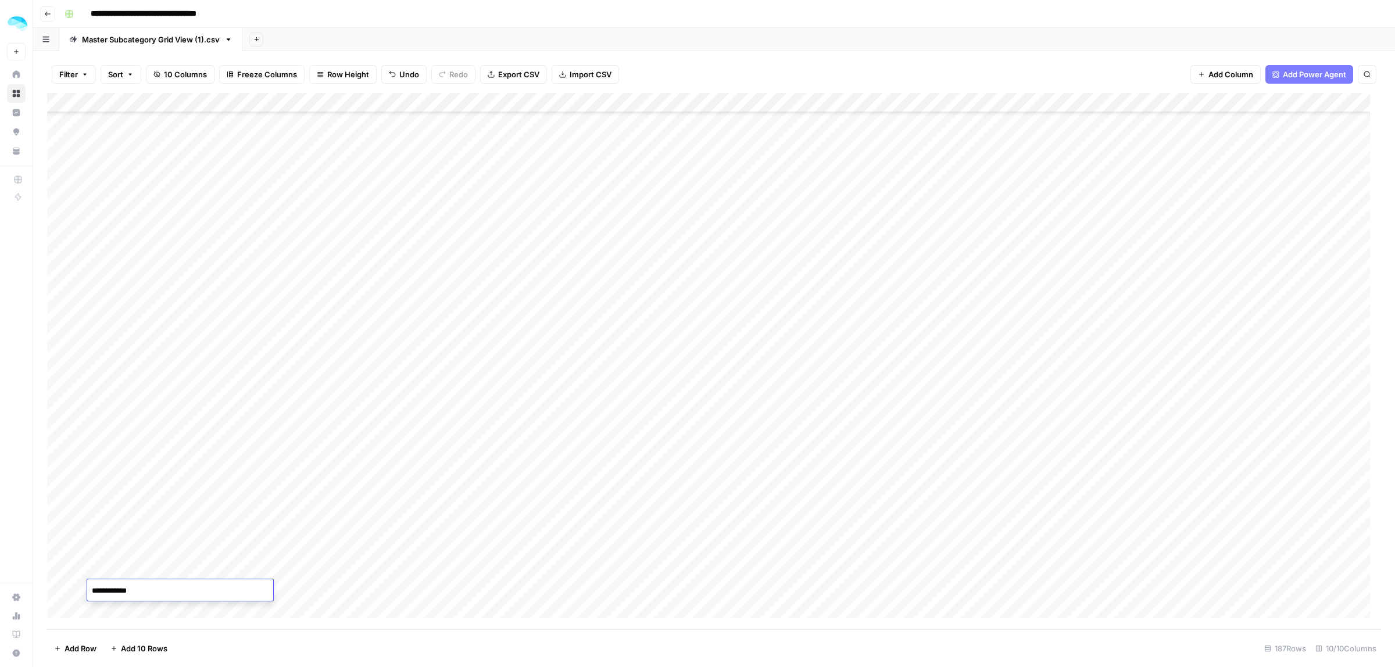
click at [334, 590] on div "Add Column" at bounding box center [714, 361] width 1334 height 536
click at [463, 596] on div "Add Column" at bounding box center [714, 361] width 1334 height 536
click at [628, 590] on div "Add Column" at bounding box center [714, 361] width 1334 height 536
drag, startPoint x: 767, startPoint y: 596, endPoint x: 545, endPoint y: 9, distance: 627.5
click at [759, 583] on div "Add Column" at bounding box center [714, 361] width 1334 height 536
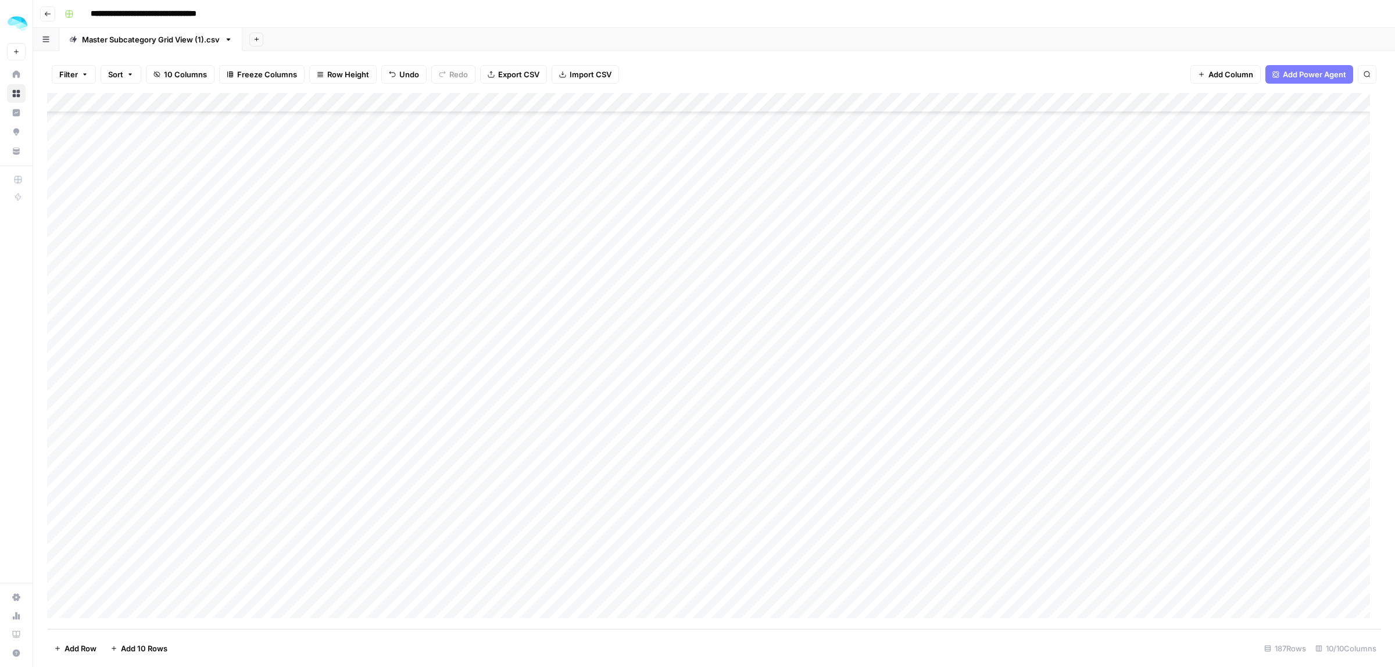
click at [721, 179] on div "Add Column" at bounding box center [714, 361] width 1334 height 536
click at [721, 187] on div "Add Column" at bounding box center [714, 361] width 1334 height 536
click at [739, 587] on div "Add Column" at bounding box center [714, 361] width 1334 height 536
click at [1047, 591] on div "Add Column" at bounding box center [714, 361] width 1334 height 536
click at [928, 582] on div "Add Column" at bounding box center [714, 361] width 1334 height 536
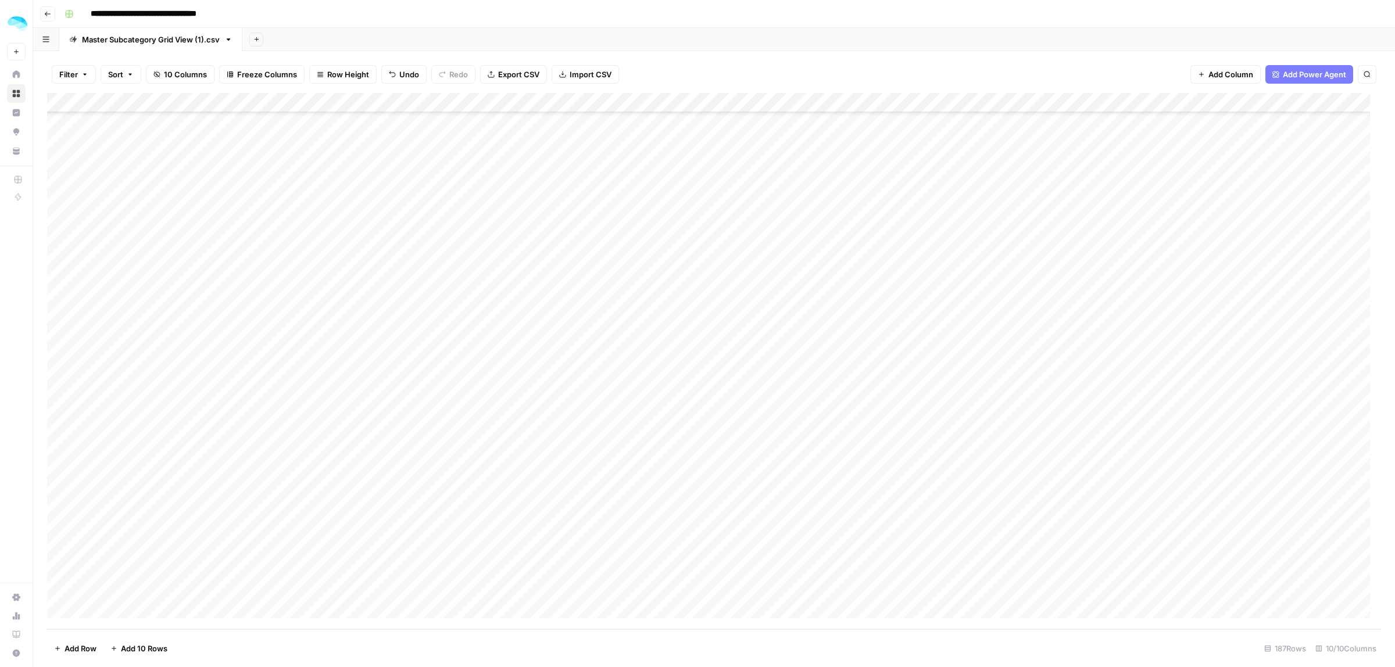
click at [918, 588] on div "Add Column" at bounding box center [714, 361] width 1334 height 536
type textarea "**********"
click at [1020, 587] on div "Add Column" at bounding box center [714, 361] width 1334 height 536
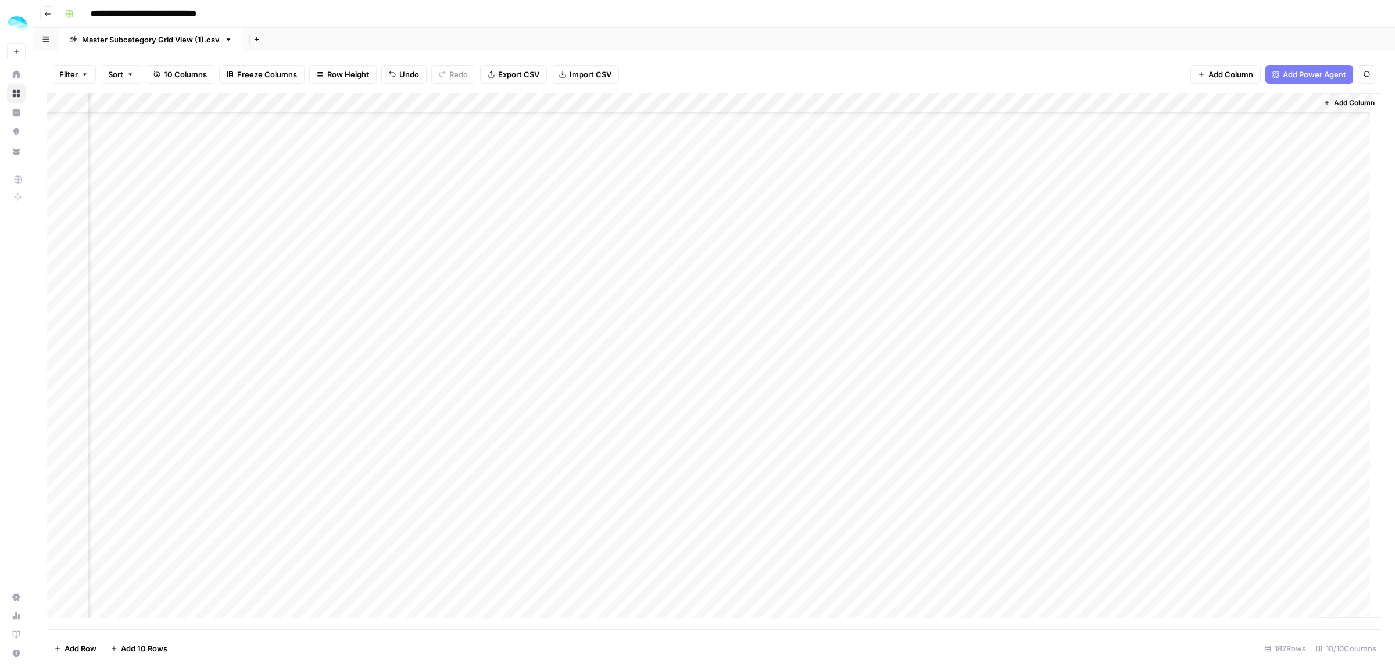
click at [1234, 550] on div "Add Column" at bounding box center [714, 361] width 1334 height 536
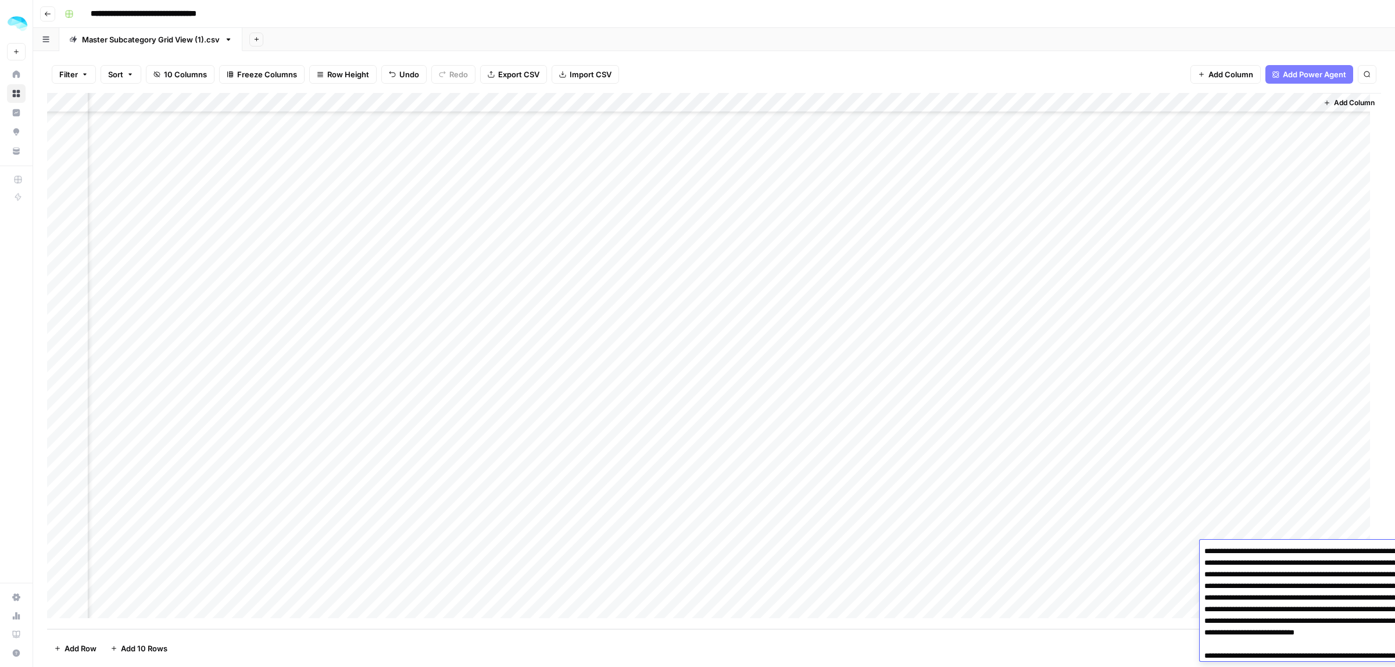
scroll to position [362, 0]
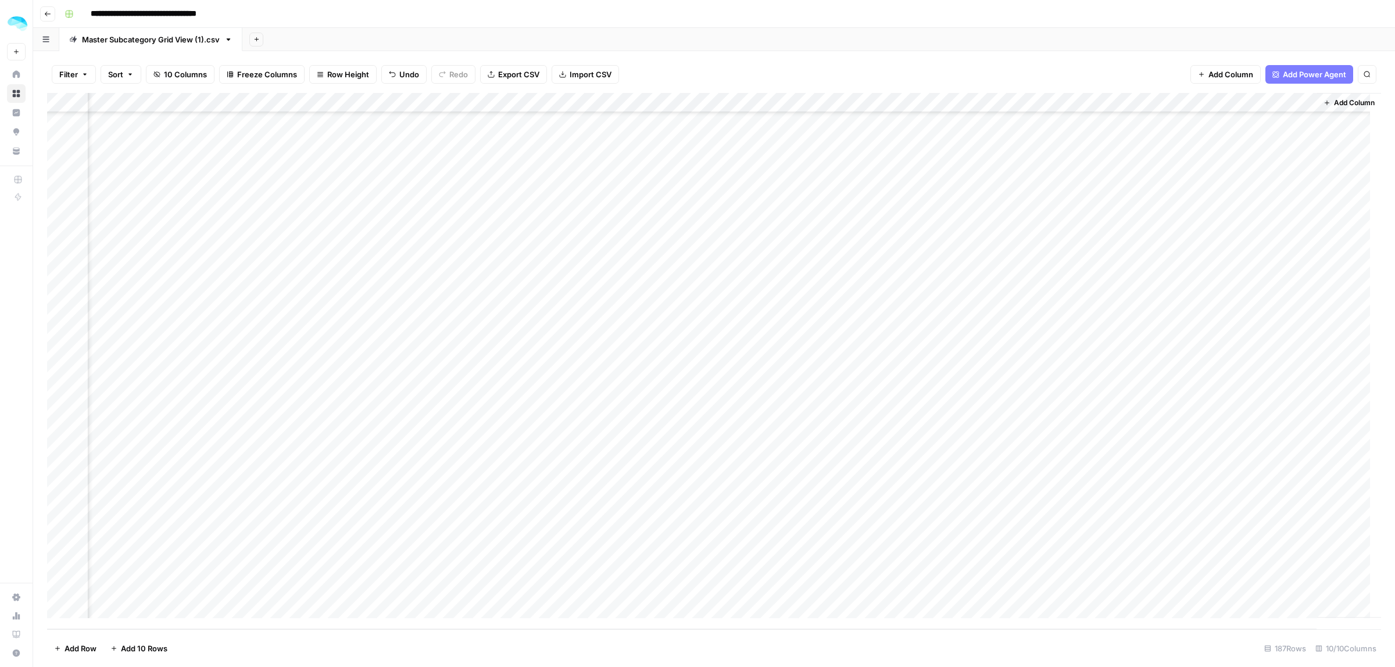
click at [1125, 542] on div "Add Column" at bounding box center [714, 361] width 1334 height 536
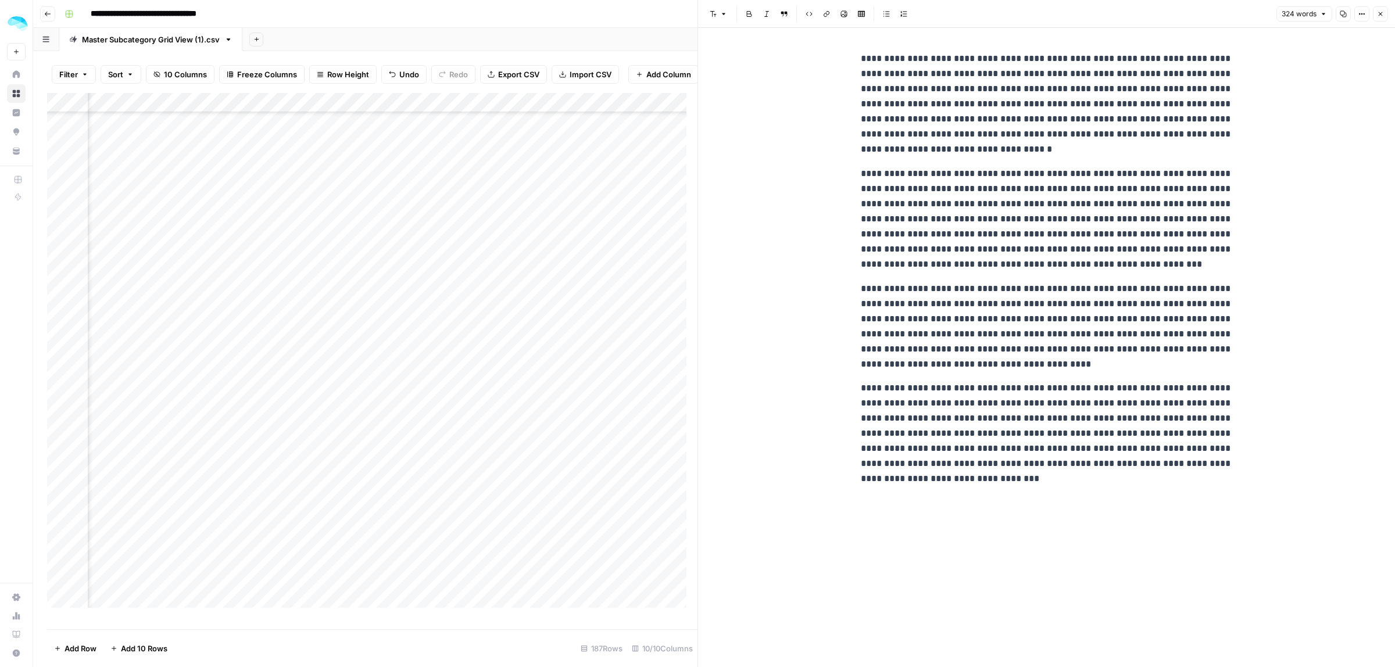
click at [1384, 16] on button "Close" at bounding box center [1380, 13] width 15 height 15
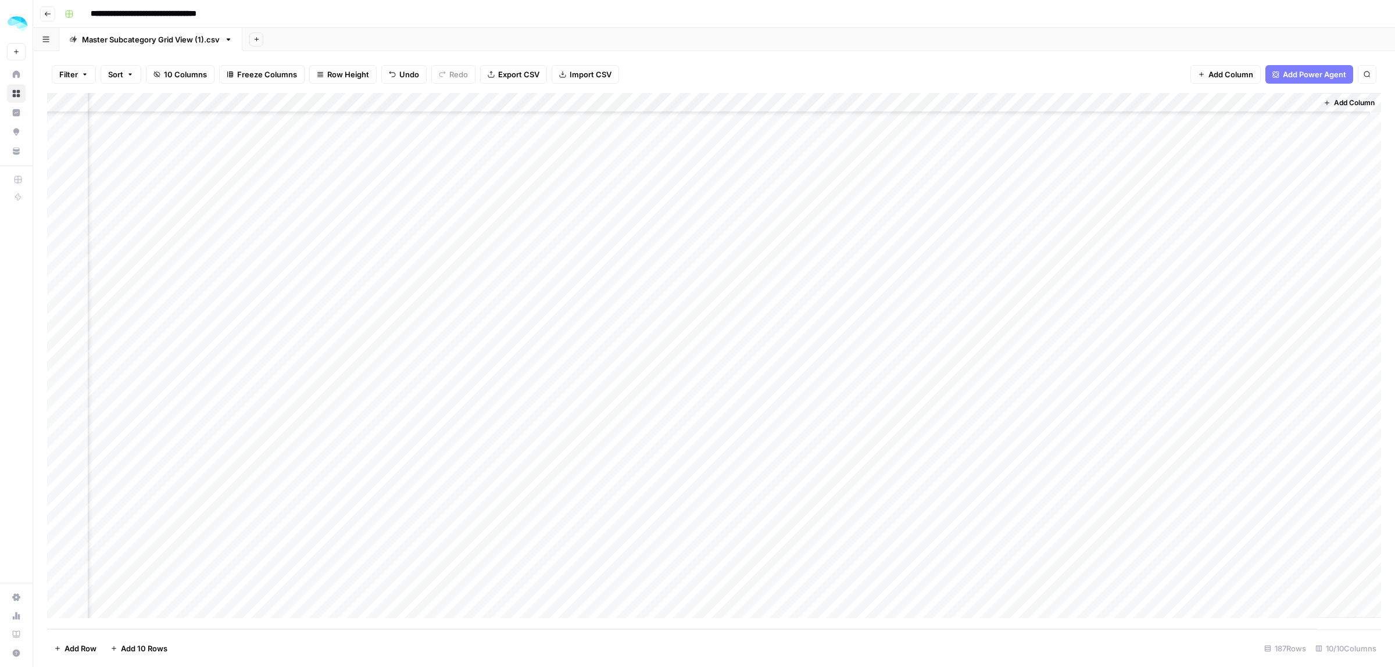
scroll to position [3206, 306]
click at [1258, 587] on div "Add Column" at bounding box center [714, 361] width 1334 height 536
click at [1264, 593] on div "Add Column" at bounding box center [714, 361] width 1334 height 536
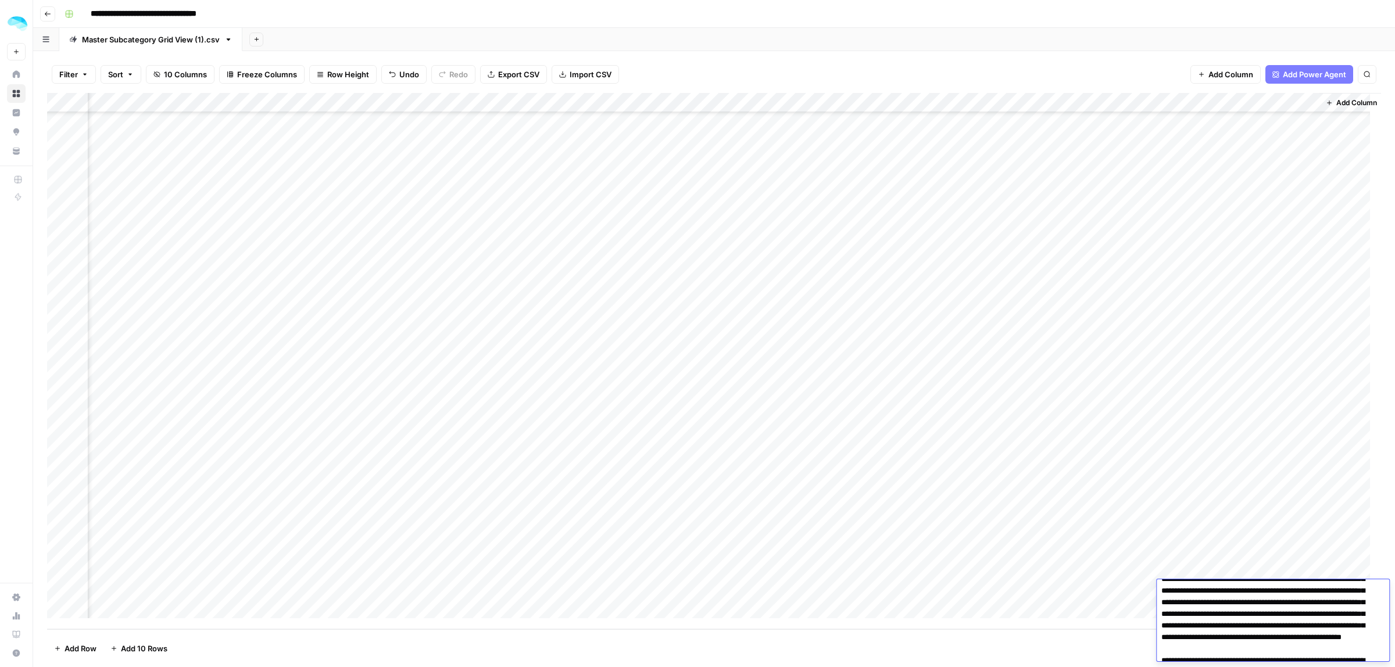
scroll to position [0, 0]
